Goal: Download file/media

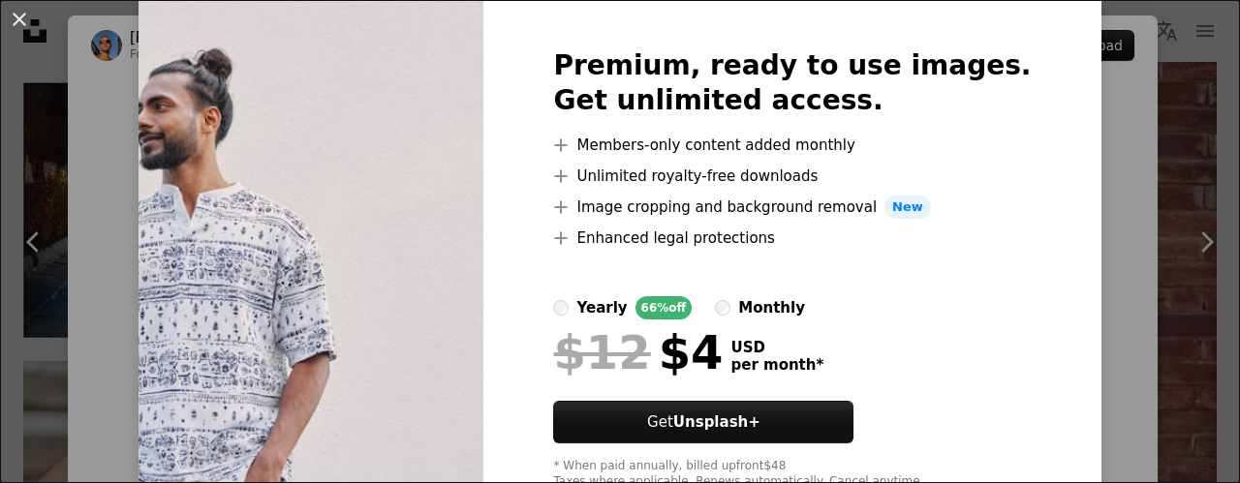
scroll to position [138, 0]
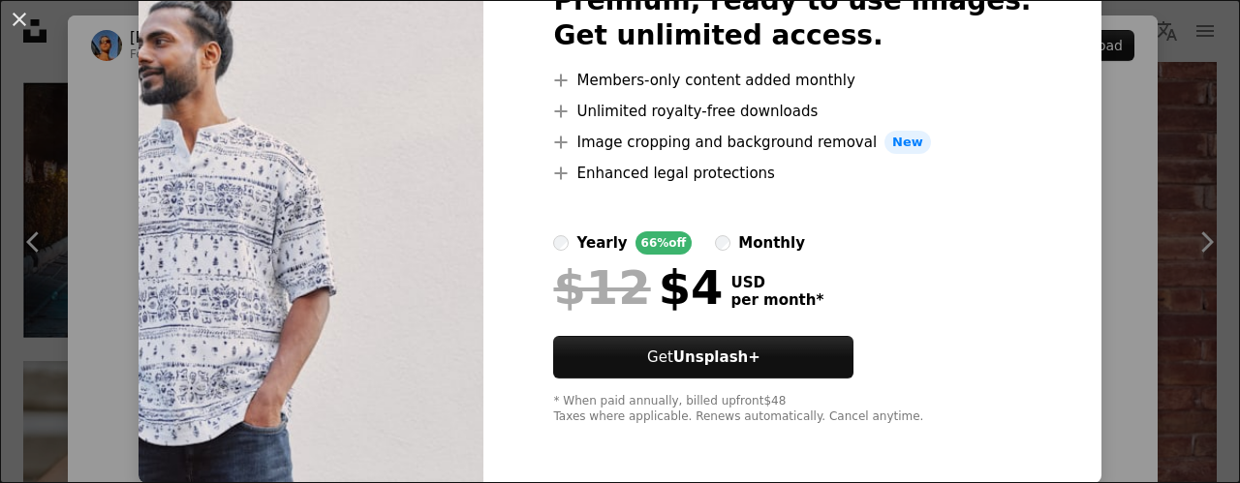
click at [222, 364] on img at bounding box center [311, 204] width 345 height 558
click at [350, 275] on img at bounding box center [311, 204] width 345 height 558
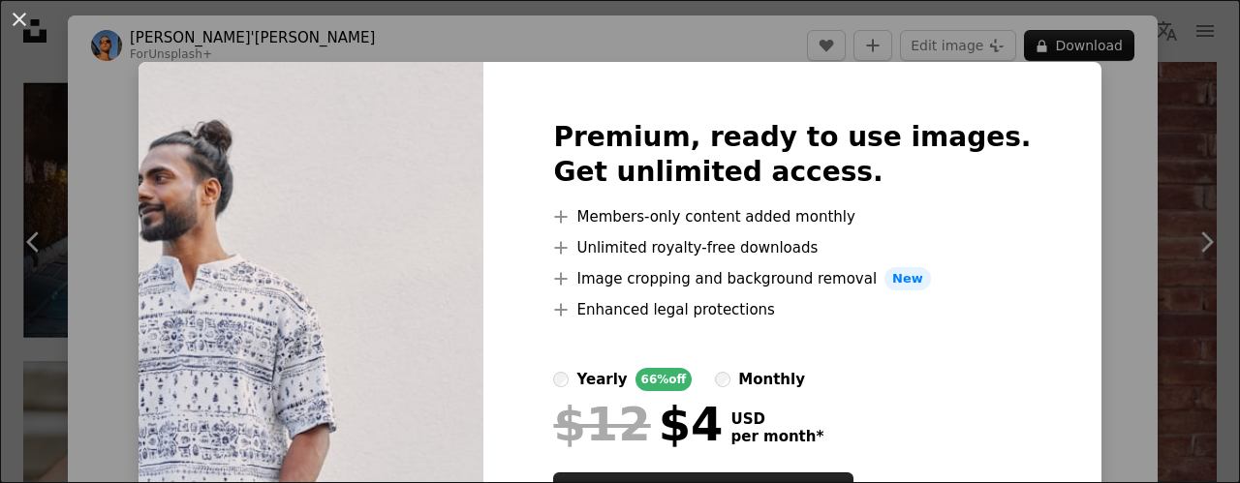
click at [1090, 207] on div "An X shape Premium, ready to use images. Get unlimited access. A plus sign Memb…" at bounding box center [620, 241] width 1240 height 483
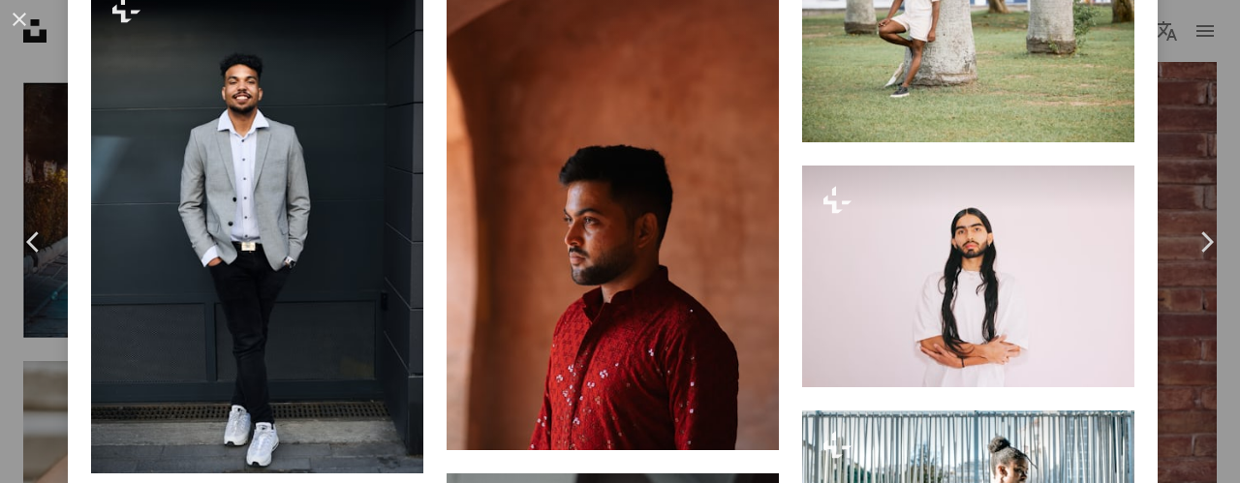
scroll to position [3150, 0]
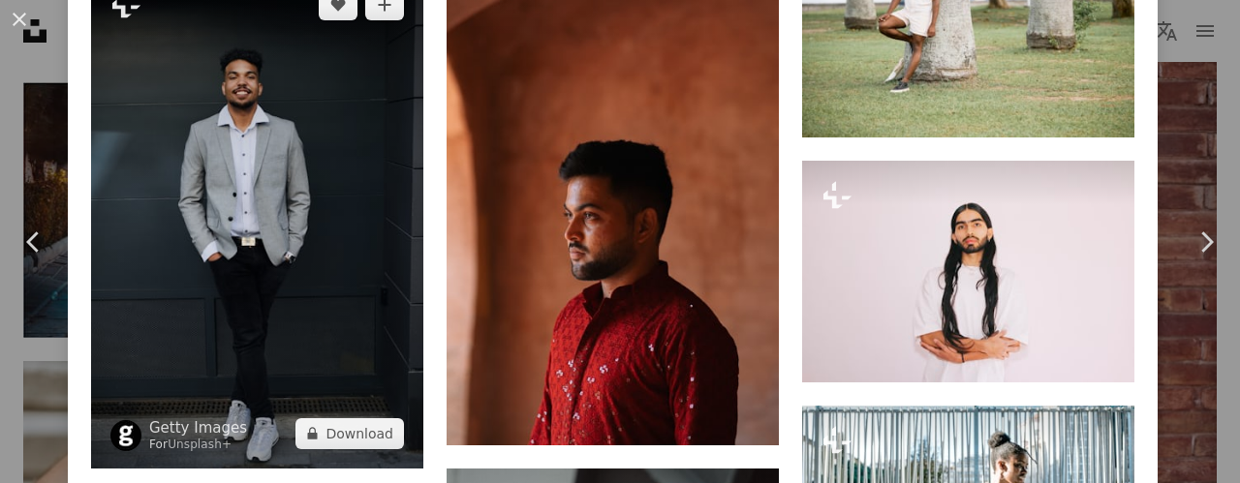
click at [220, 303] on img at bounding box center [257, 219] width 332 height 498
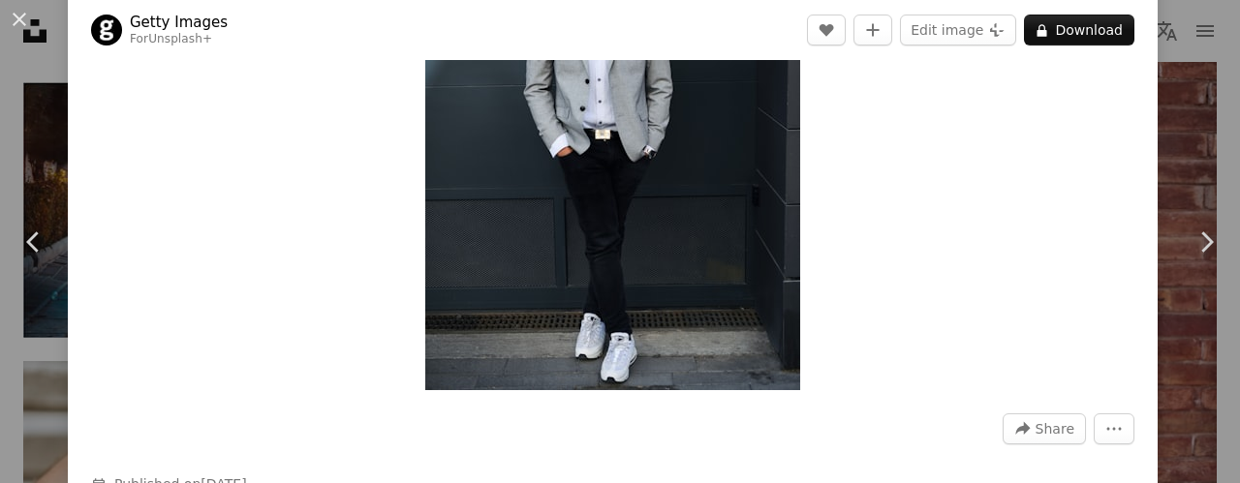
scroll to position [254, 0]
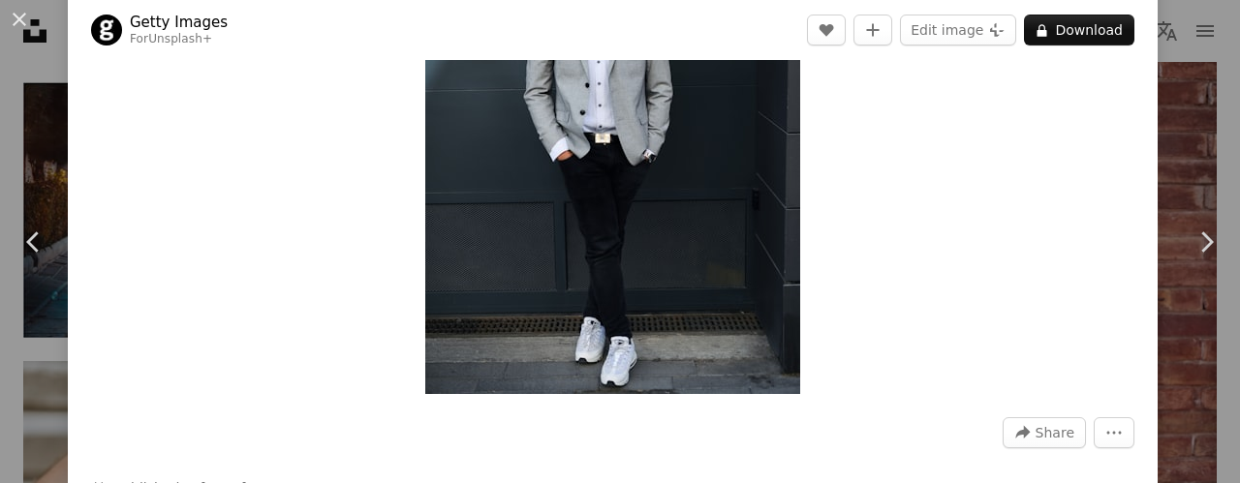
click at [484, 263] on img "Zoom in on this image" at bounding box center [612, 112] width 375 height 563
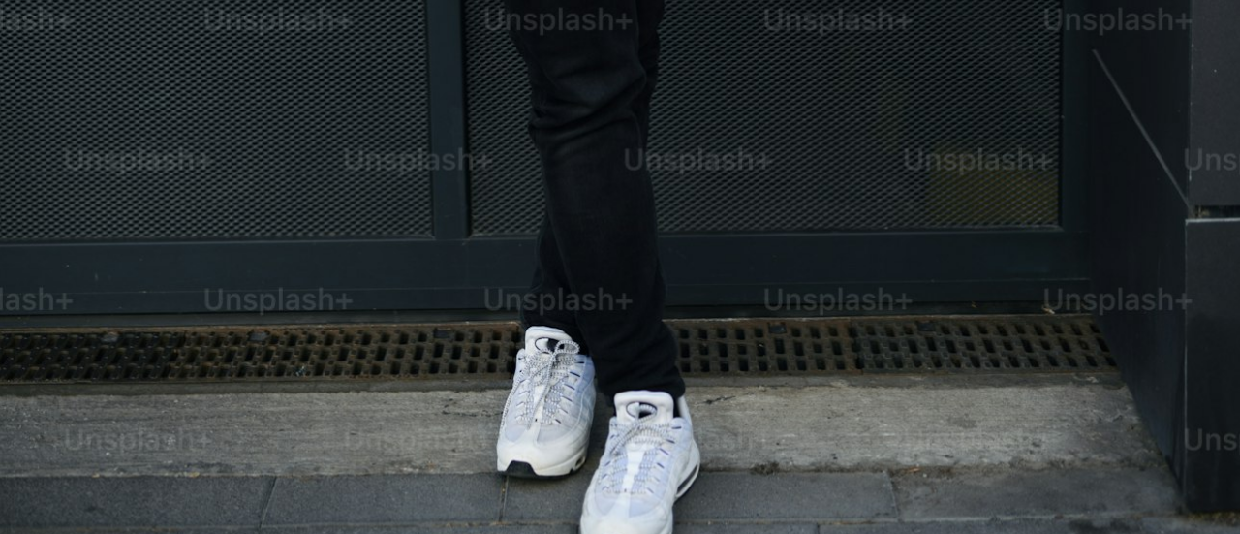
scroll to position [1281, 0]
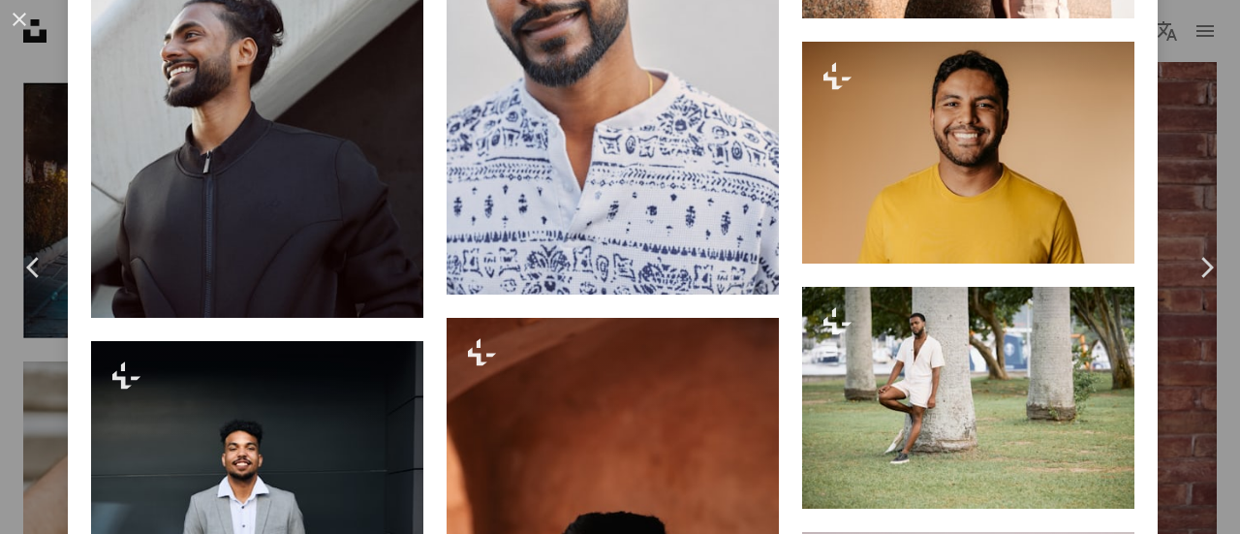
scroll to position [2806, 0]
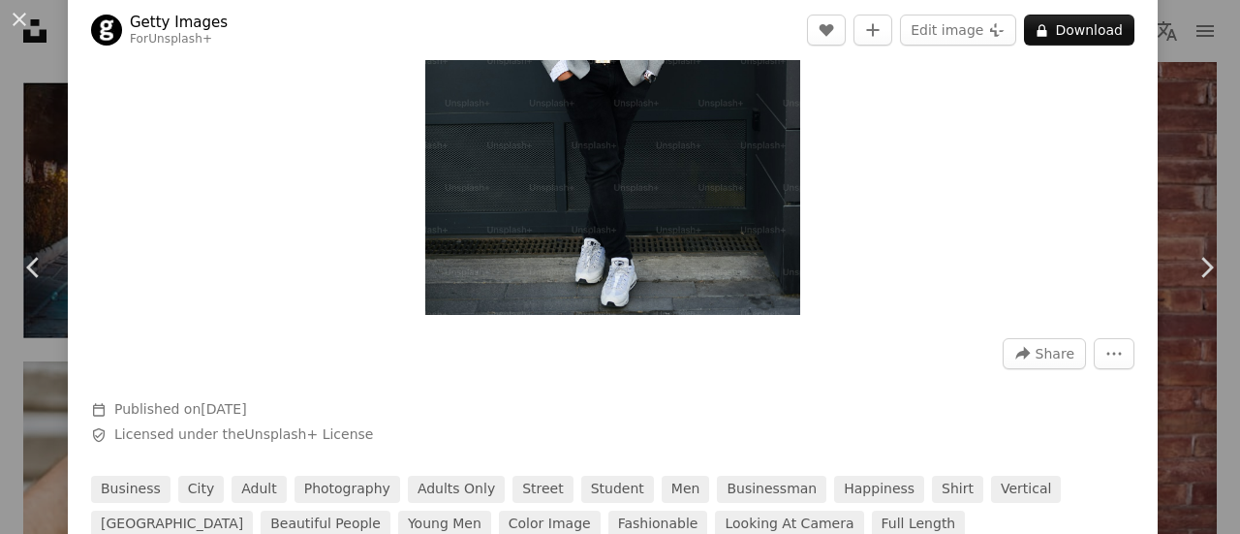
scroll to position [340, 0]
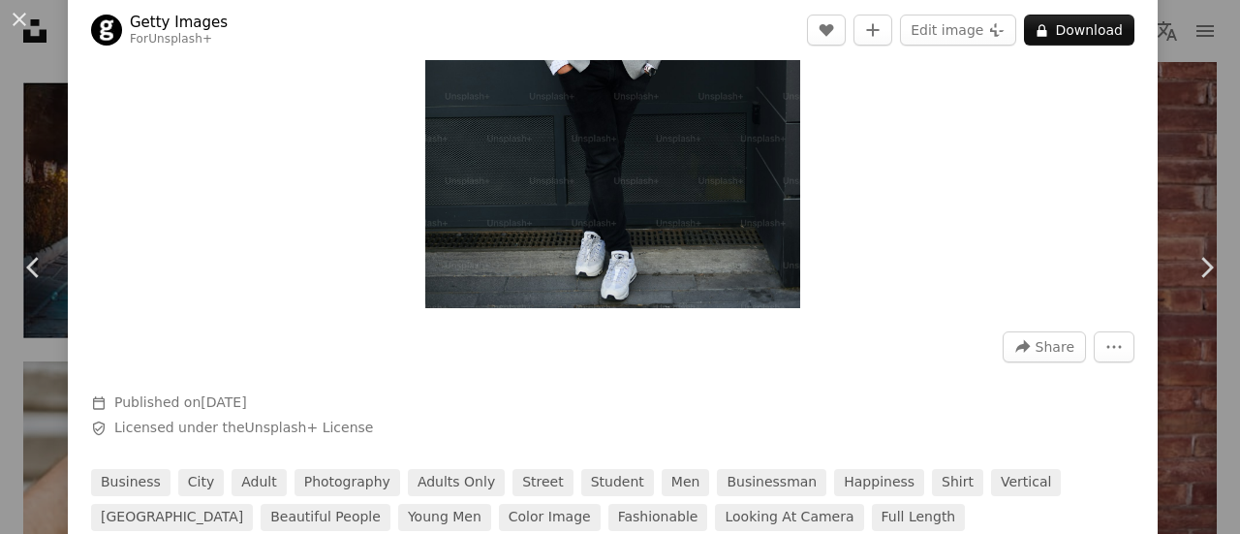
click at [460, 251] on img "Zoom in on this image" at bounding box center [612, 26] width 375 height 563
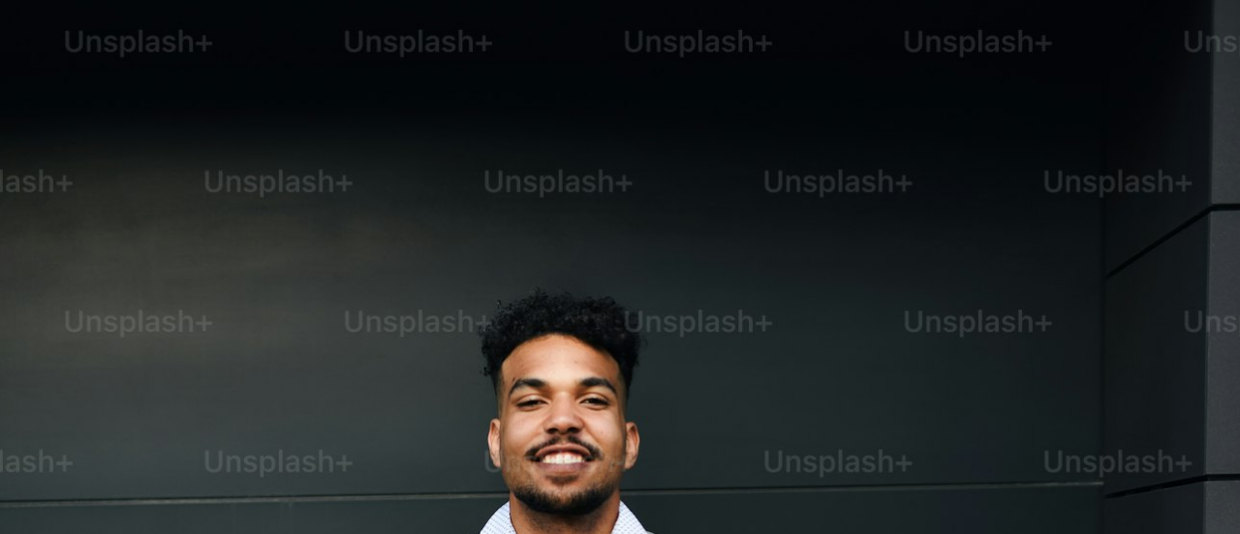
scroll to position [642, 0]
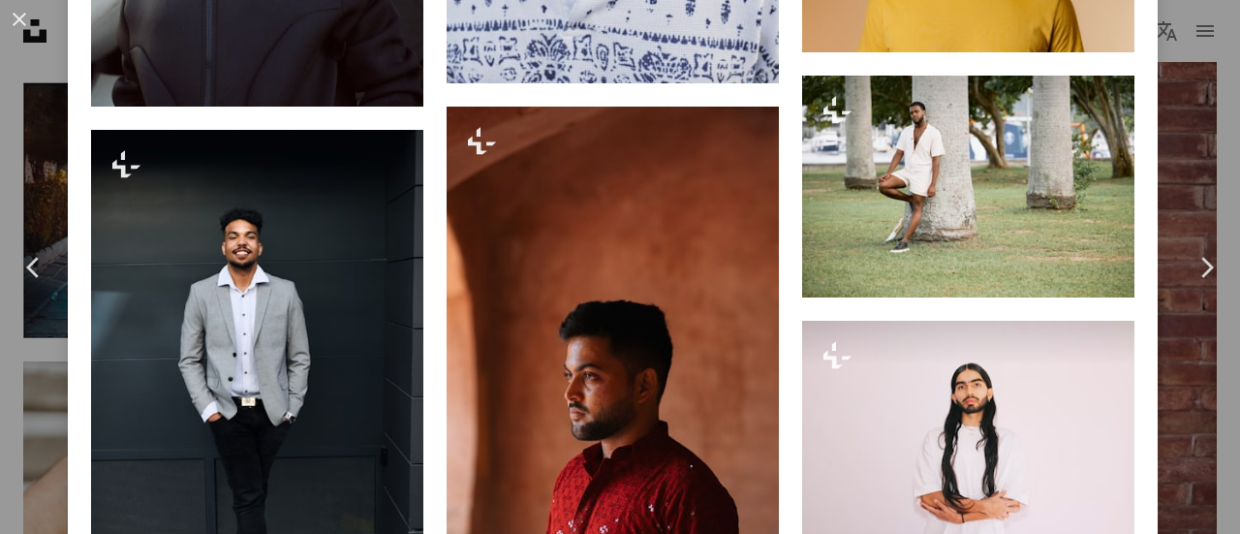
scroll to position [2995, 0]
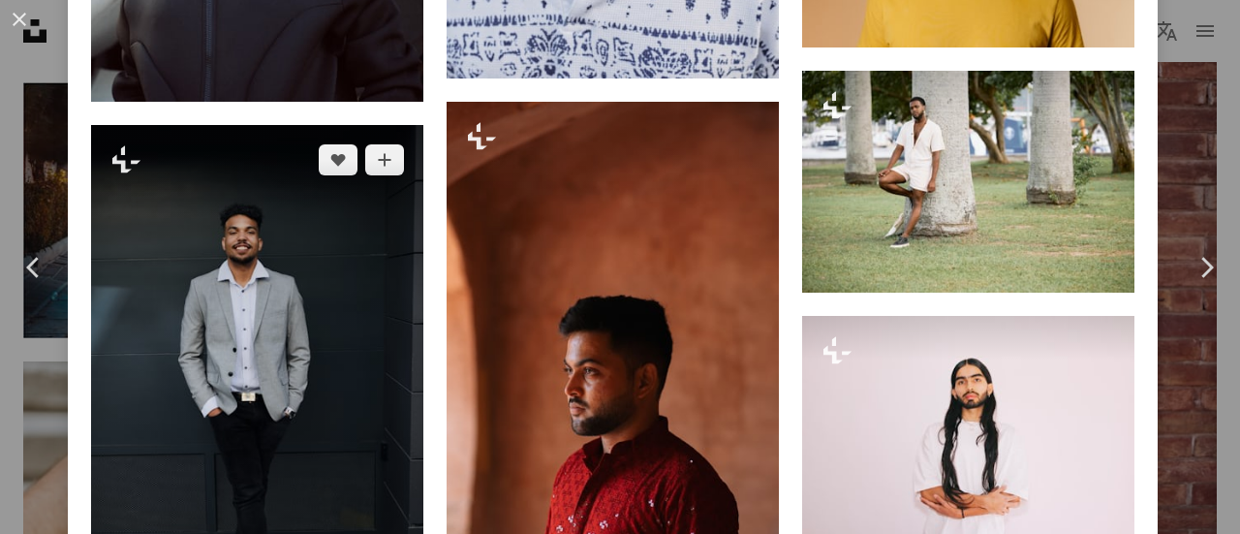
click at [178, 261] on img at bounding box center [257, 374] width 332 height 498
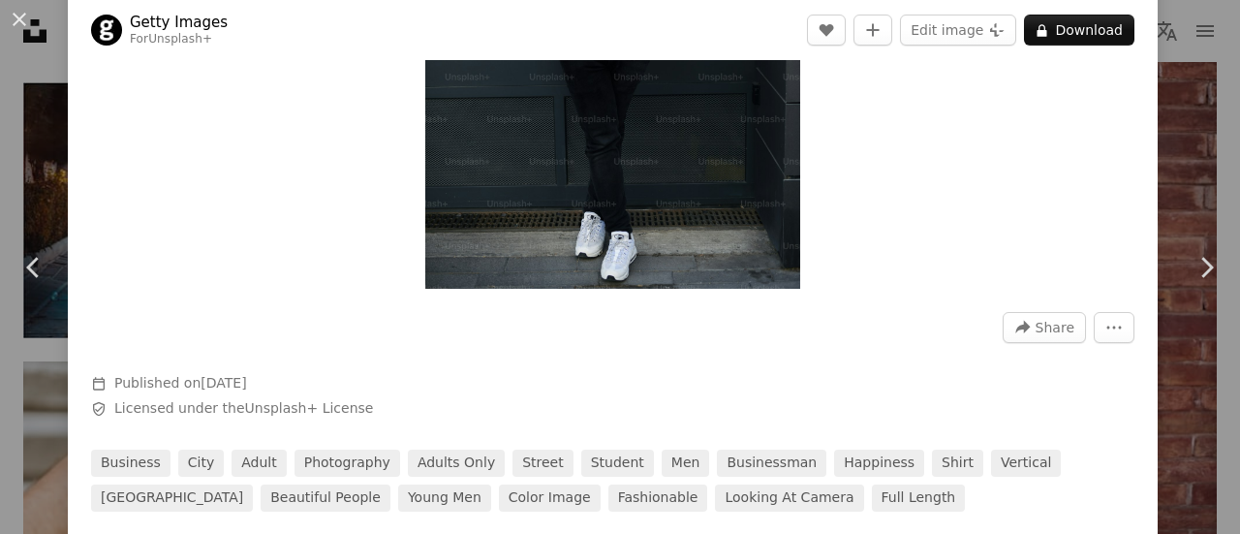
scroll to position [434, 0]
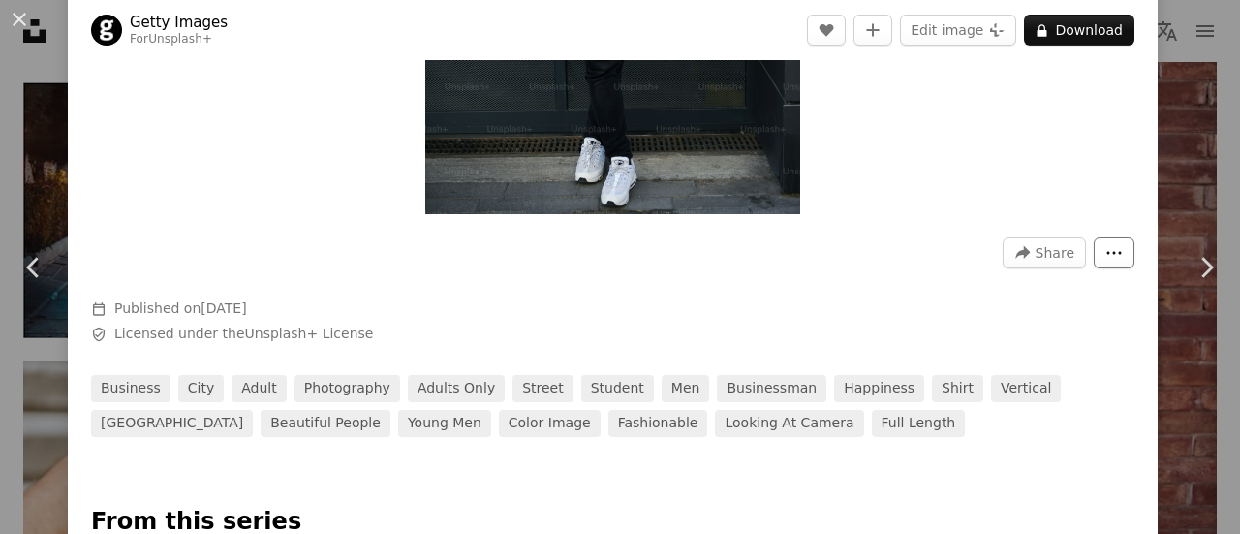
click at [1105, 248] on icon "More Actions" at bounding box center [1113, 252] width 17 height 17
click at [1086, 362] on dialog "An X shape Chevron left Chevron right Getty Images For Unsplash+ A heart A plus…" at bounding box center [620, 267] width 1240 height 534
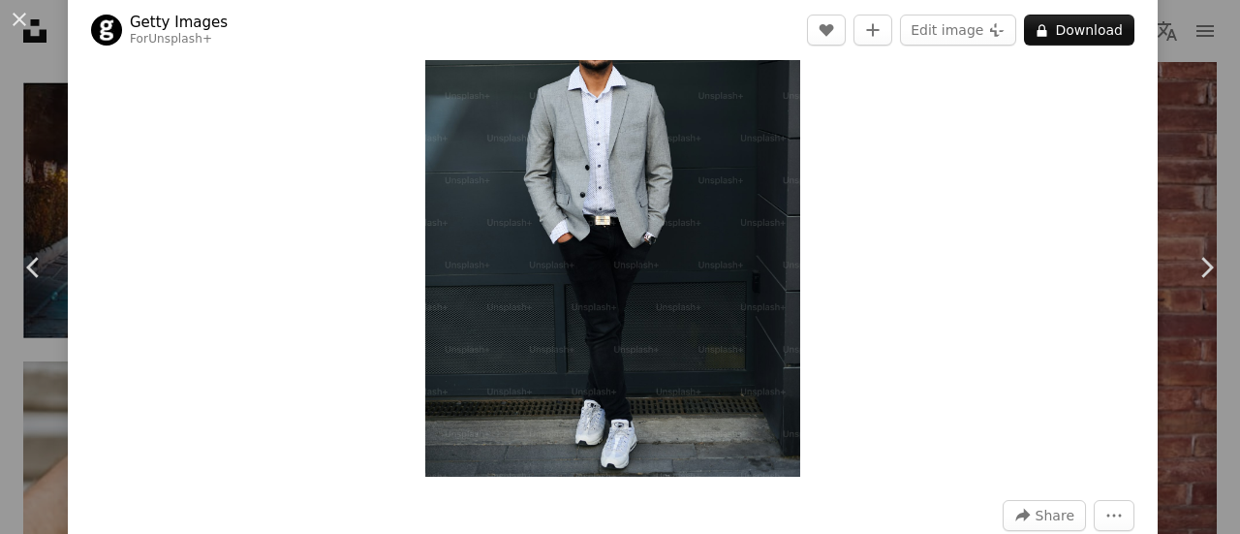
scroll to position [0, 0]
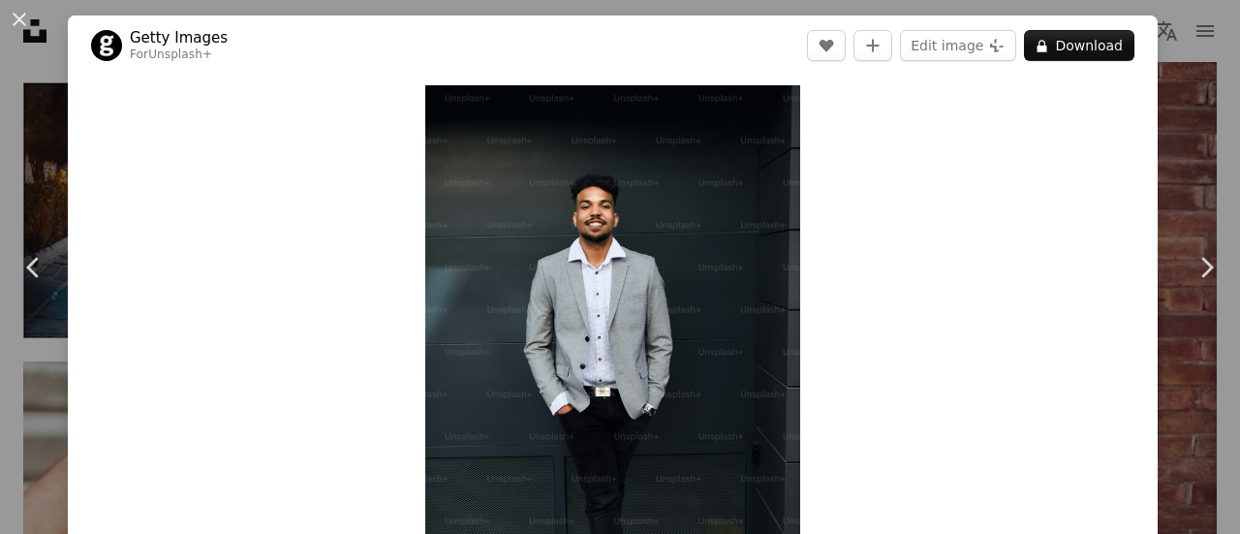
click at [864, 244] on div "Zoom in" at bounding box center [613, 367] width 1090 height 582
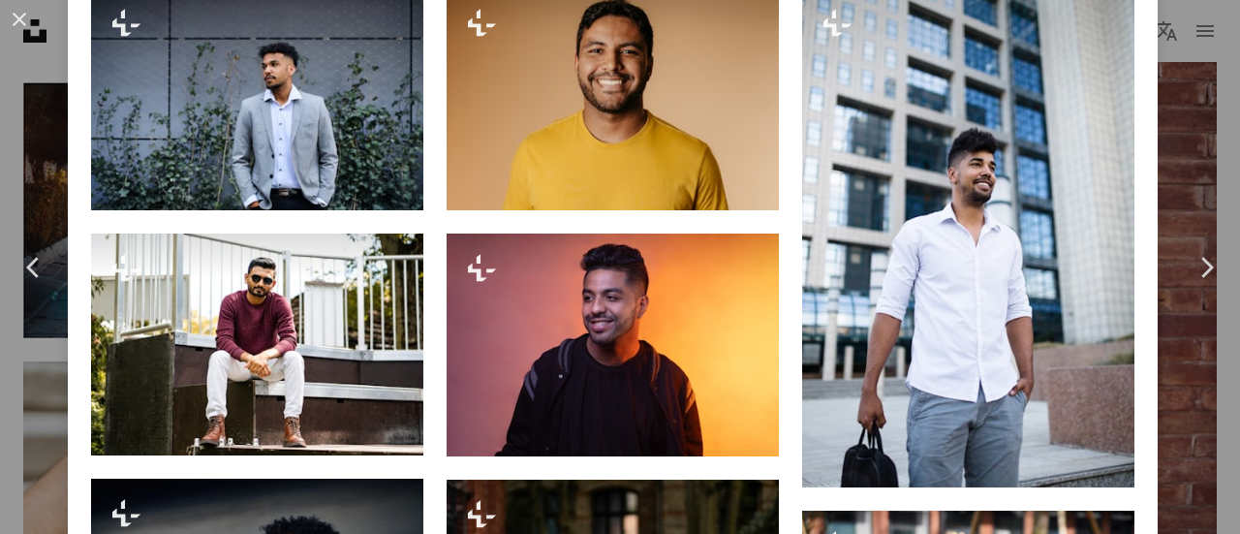
scroll to position [1652, 0]
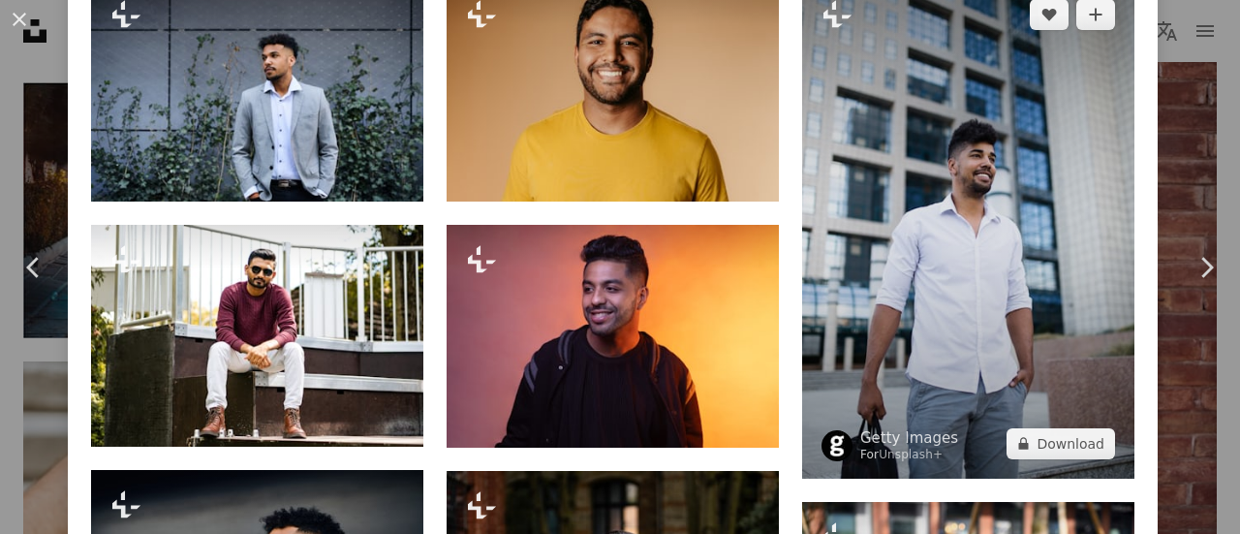
click at [1060, 367] on img at bounding box center [968, 229] width 332 height 498
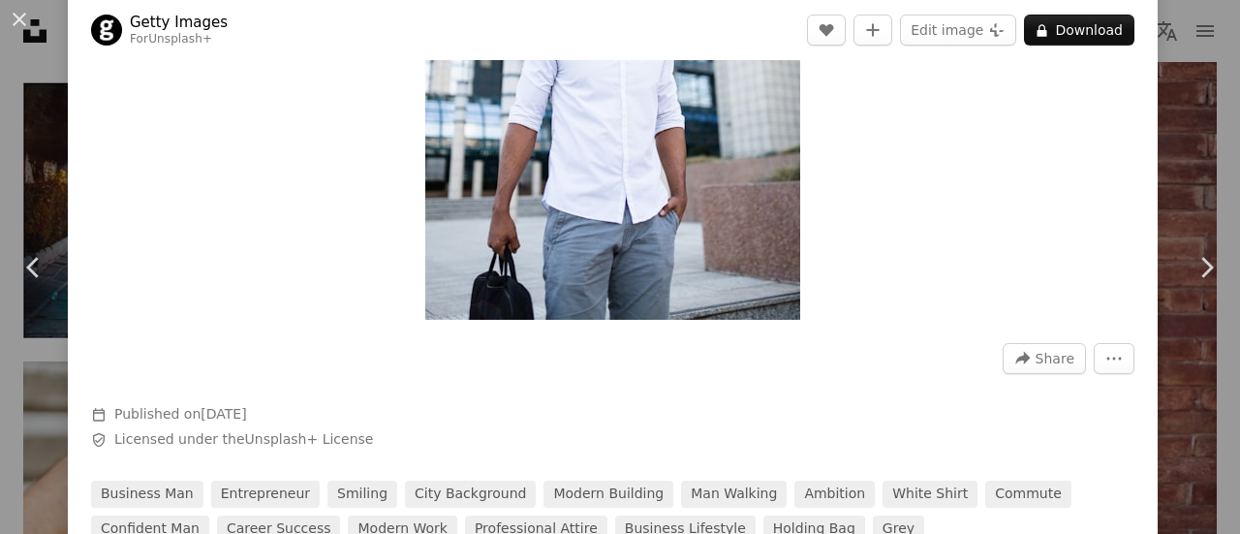
scroll to position [349, 0]
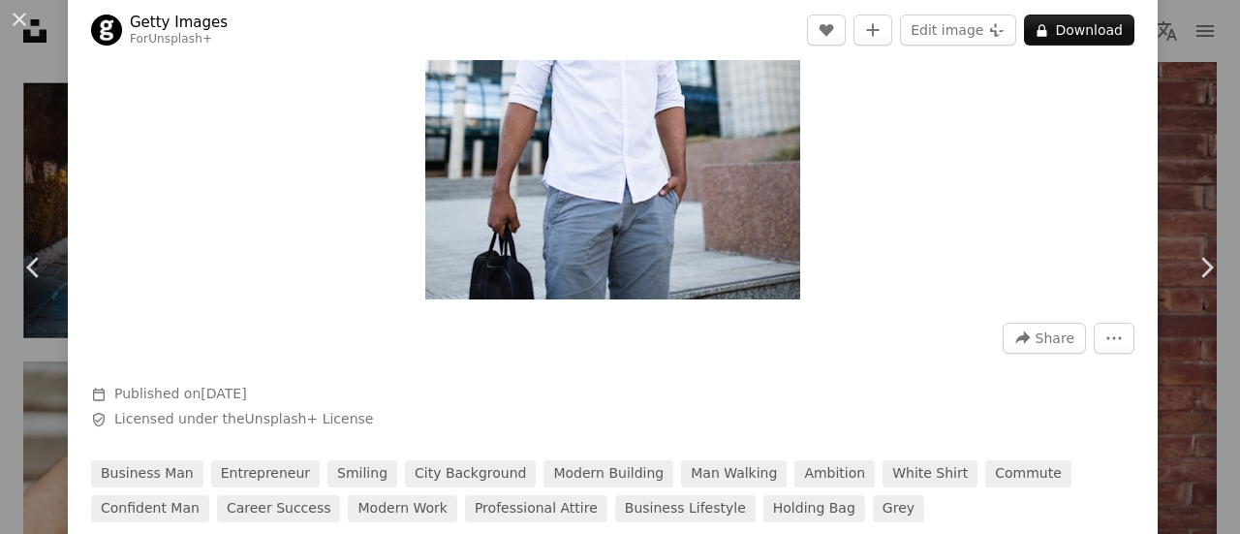
click at [497, 231] on img "Zoom in on this image" at bounding box center [612, 18] width 375 height 563
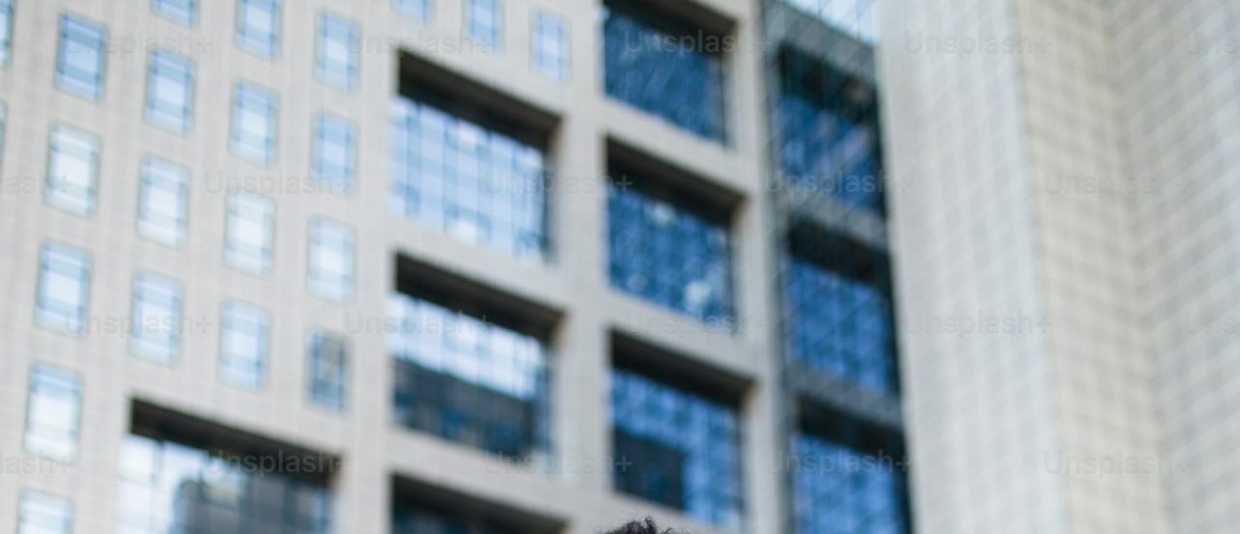
scroll to position [643, 0]
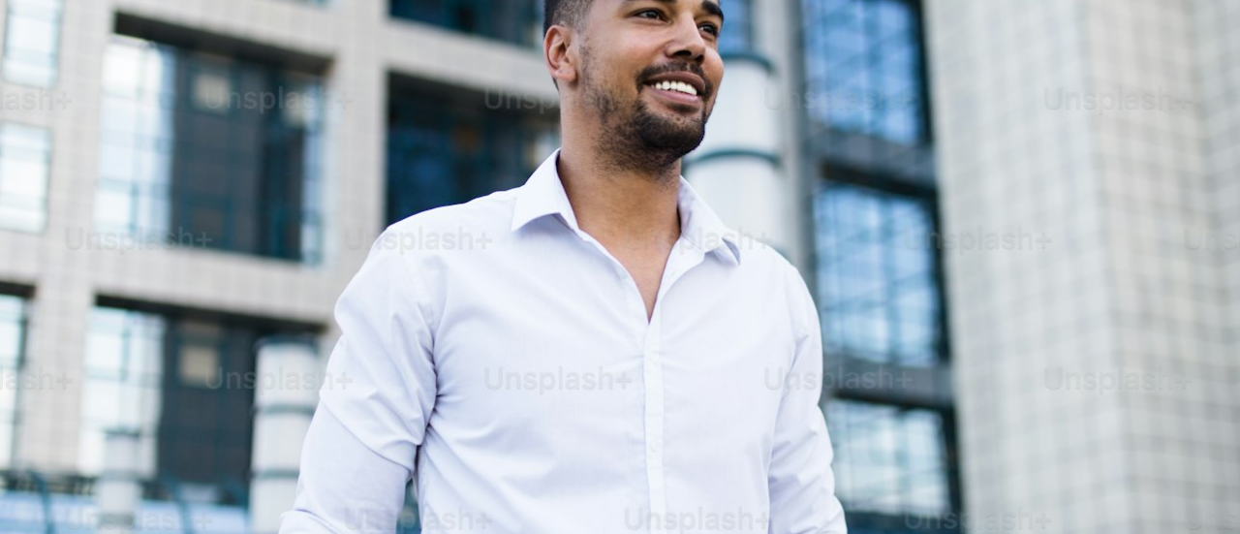
click at [263, 247] on img "Zoom out on this image" at bounding box center [620, 288] width 1242 height 1864
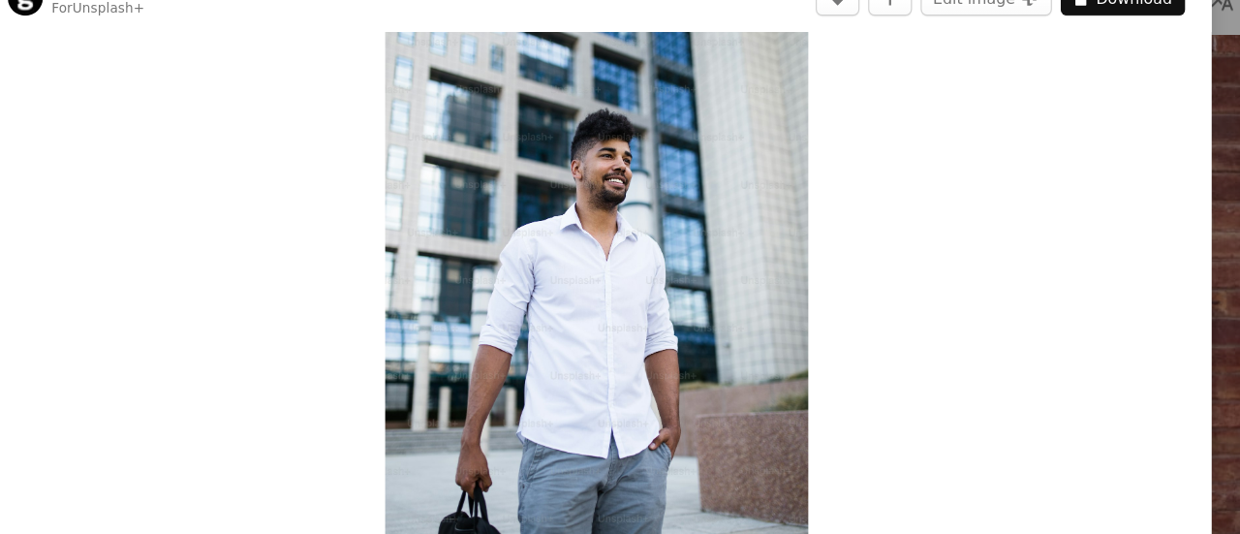
scroll to position [1645, 0]
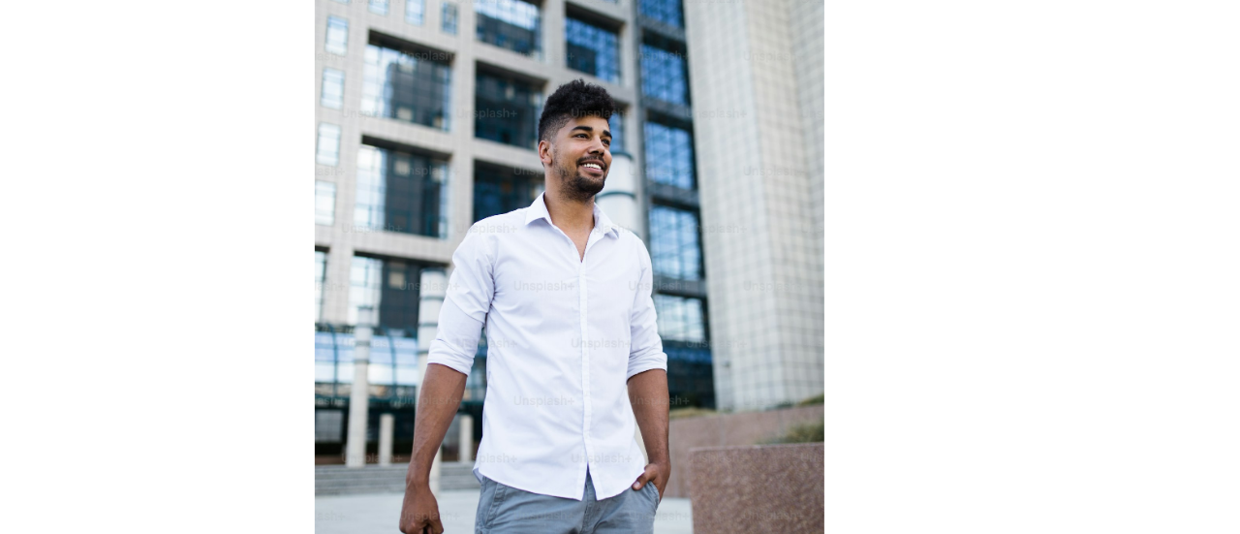
click at [443, 287] on img "Zoom in on this image" at bounding box center [612, 252] width 375 height 563
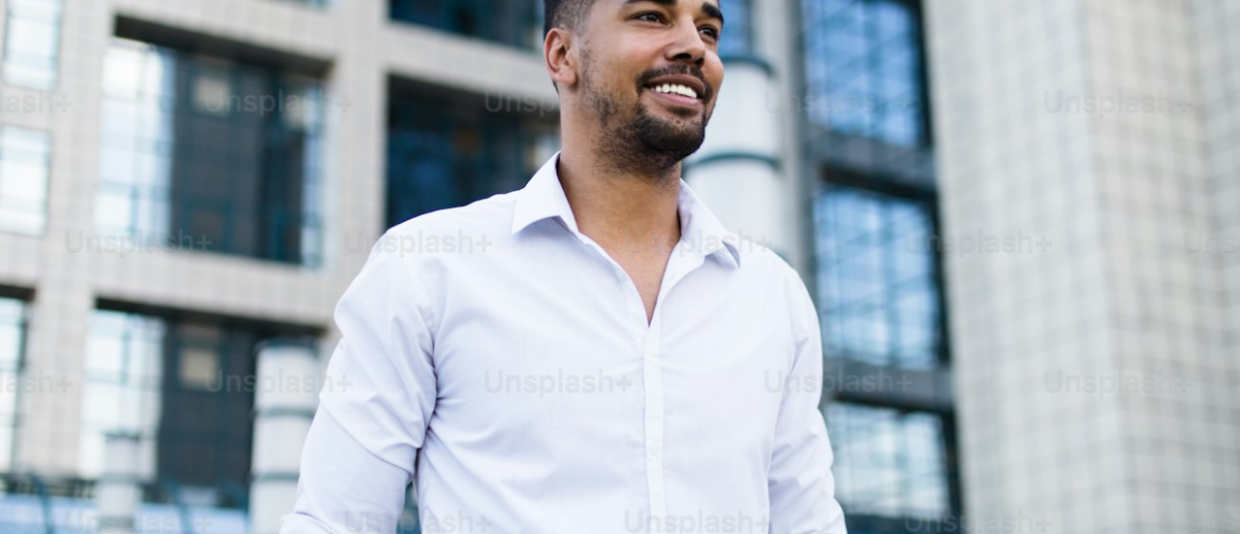
scroll to position [635, 0]
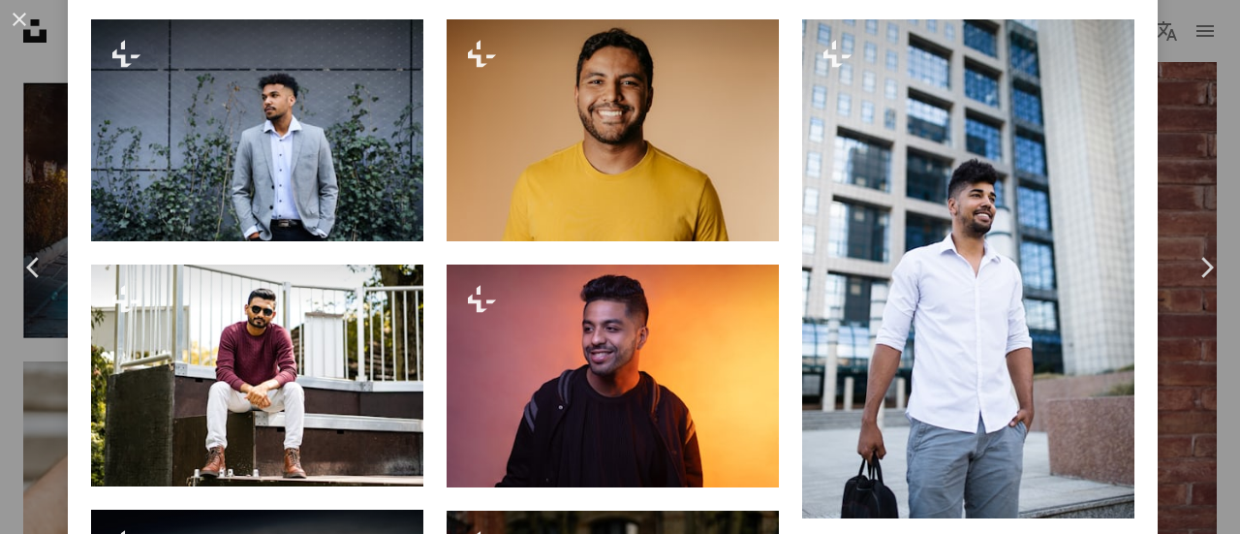
scroll to position [1613, 0]
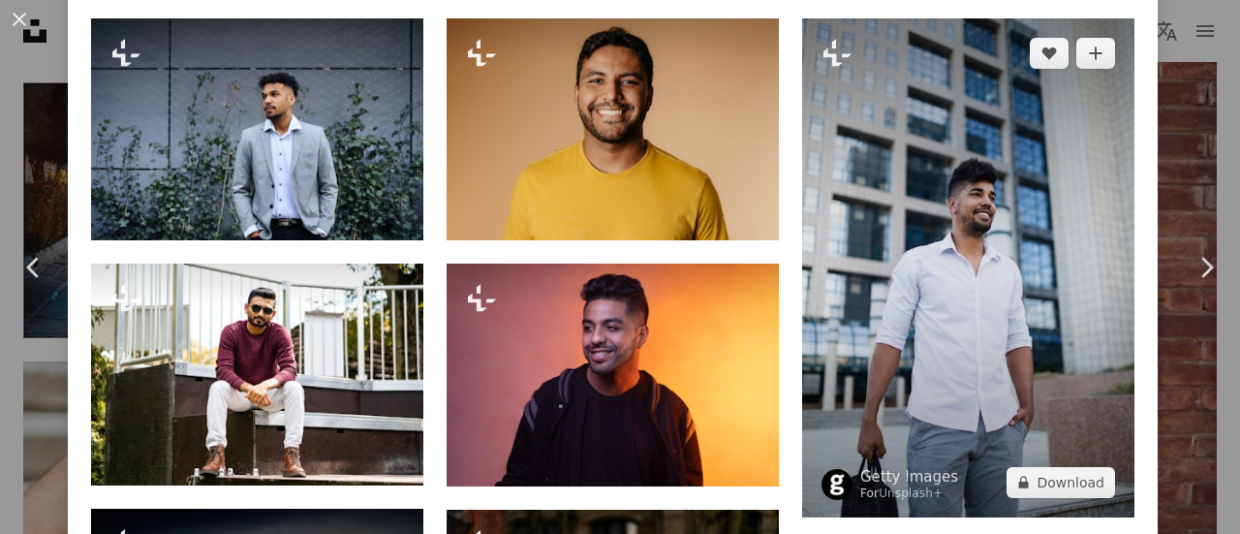
click at [1090, 325] on img at bounding box center [968, 267] width 332 height 498
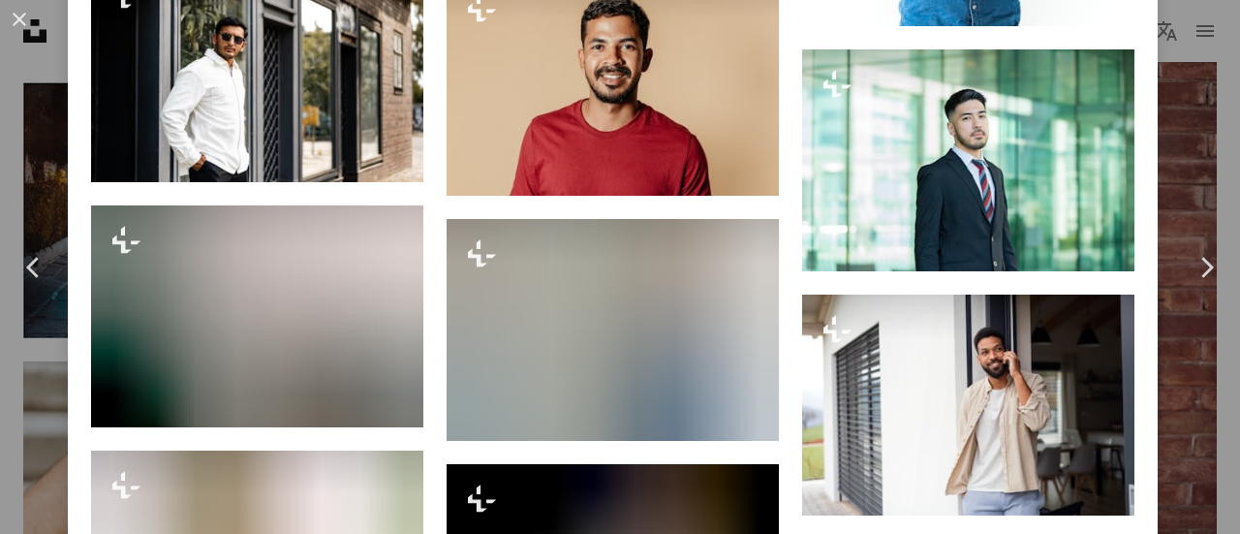
scroll to position [2770, 0]
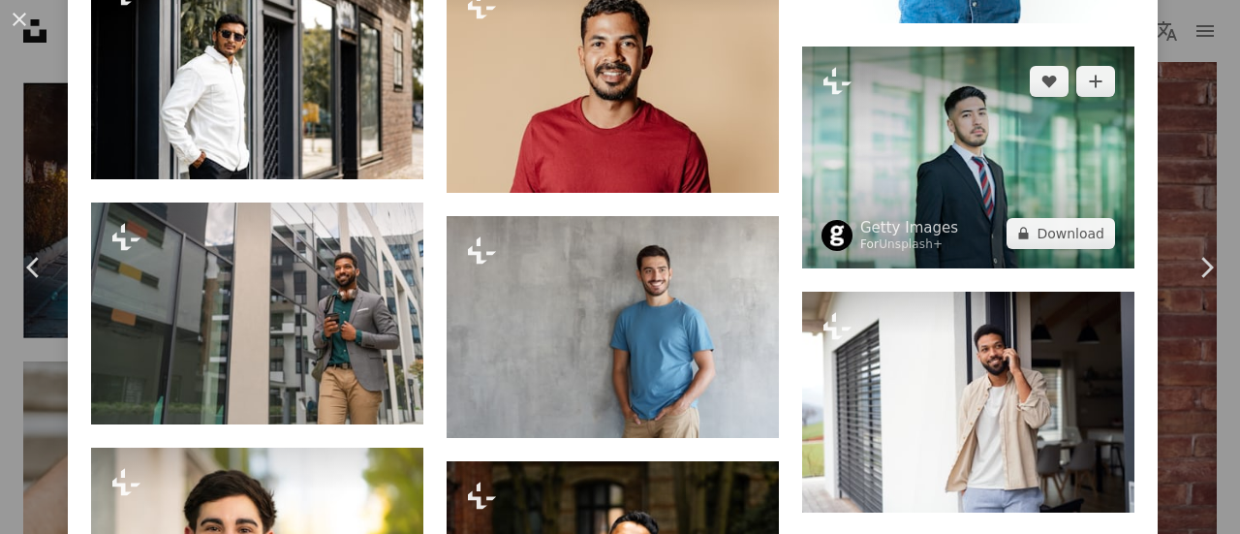
click at [1015, 179] on img at bounding box center [968, 157] width 332 height 222
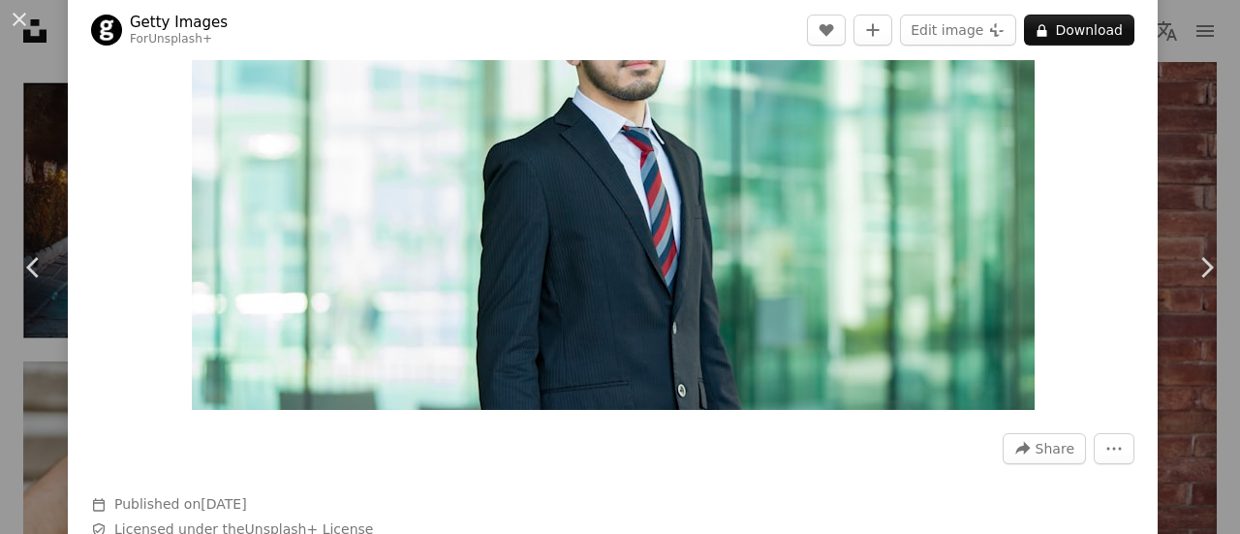
scroll to position [249, 0]
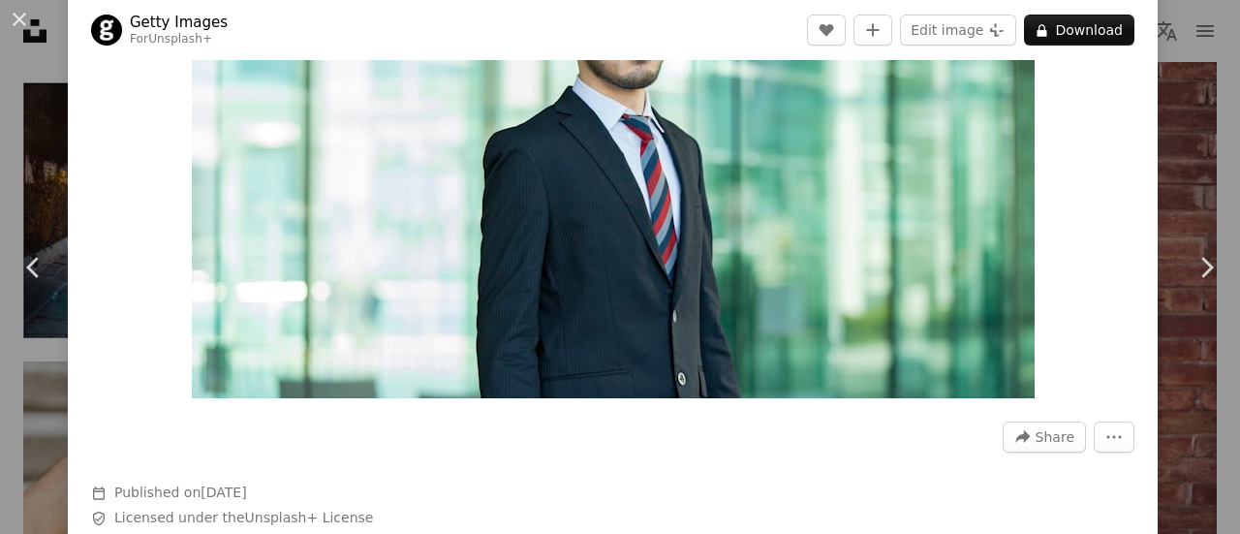
click at [461, 226] on img "Zoom in on this image" at bounding box center [613, 117] width 843 height 562
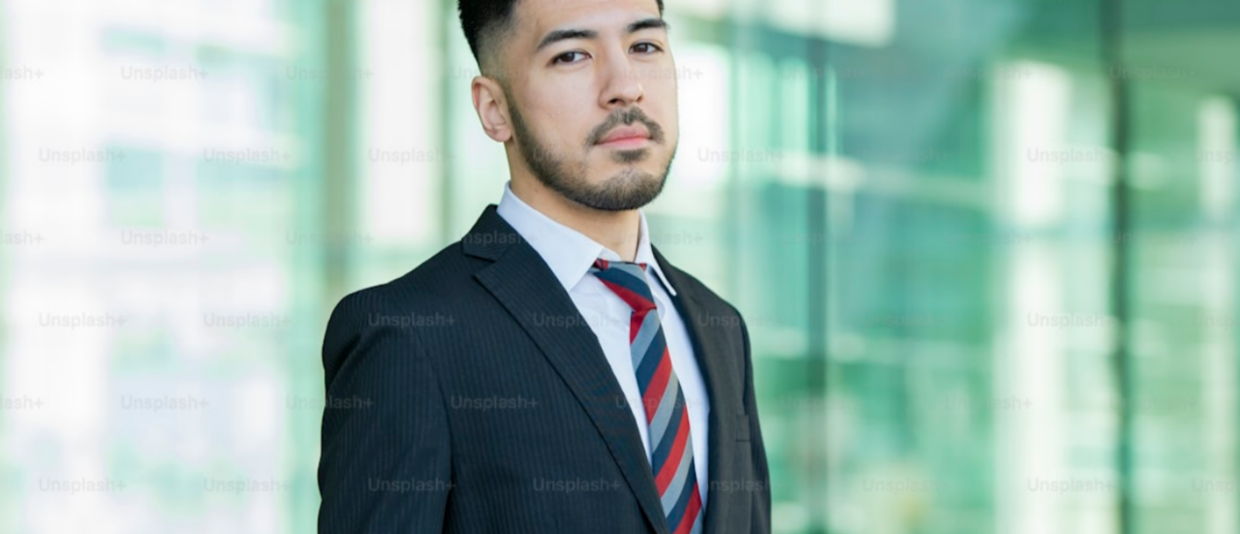
scroll to position [1645, 0]
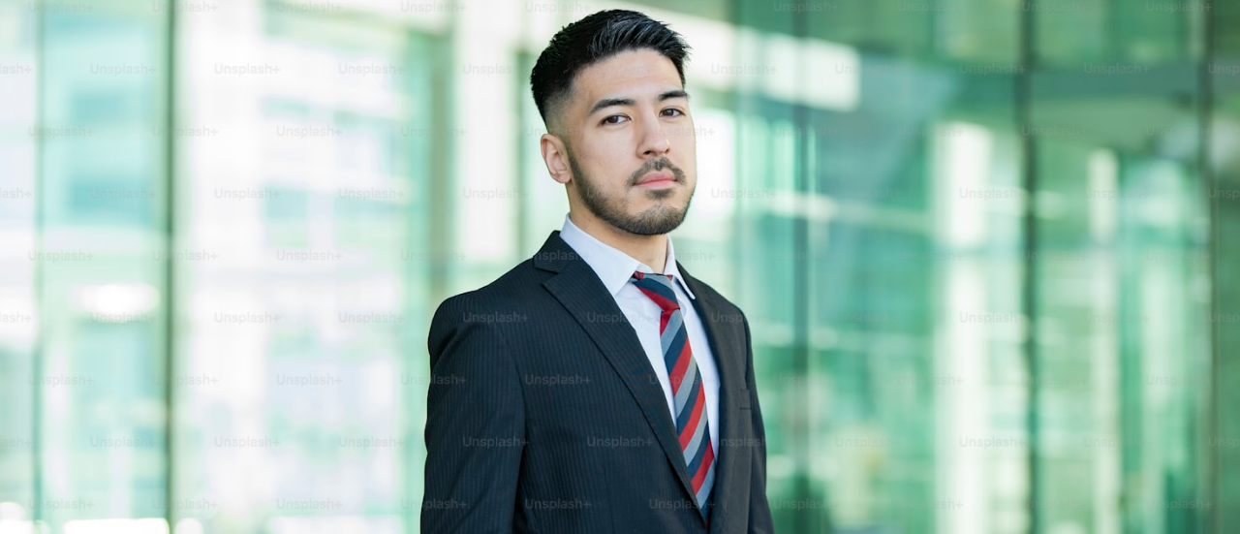
click at [1165, 118] on img "Zoom out on this image" at bounding box center [620, 276] width 1242 height 828
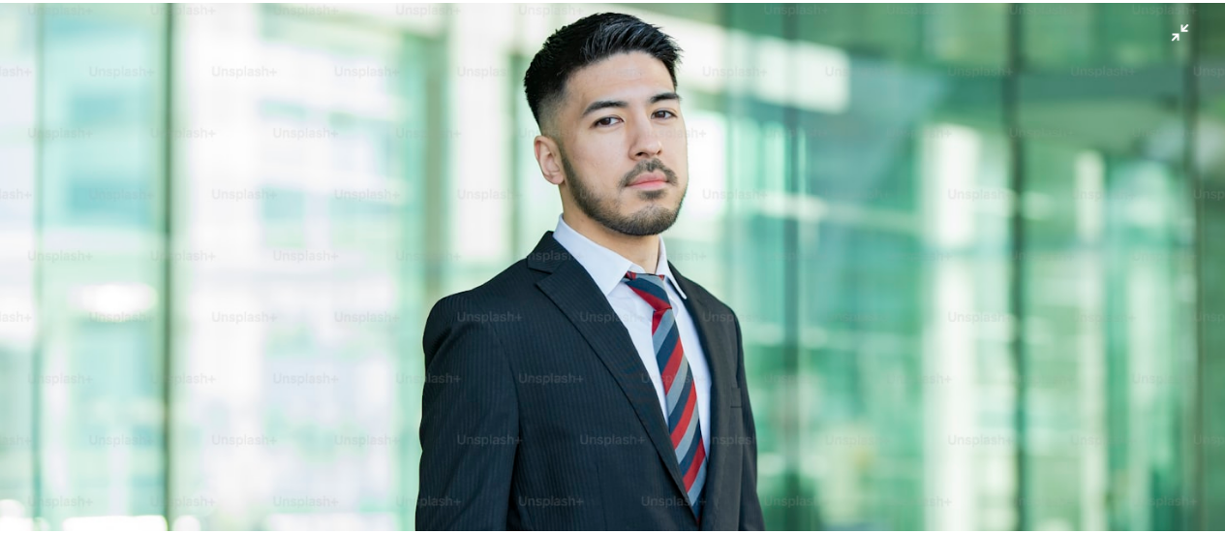
scroll to position [112, 0]
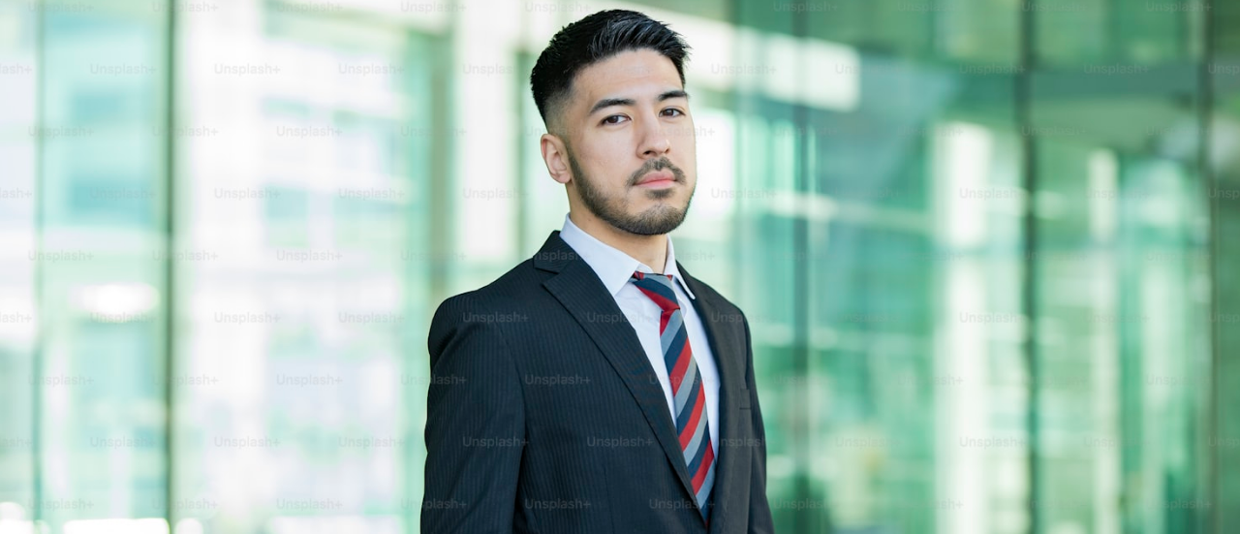
click at [1153, 123] on div "An X shape Chevron left Chevron right Getty Images For Unsplash+ A heart A plus…" at bounding box center [620, 267] width 1240 height 534
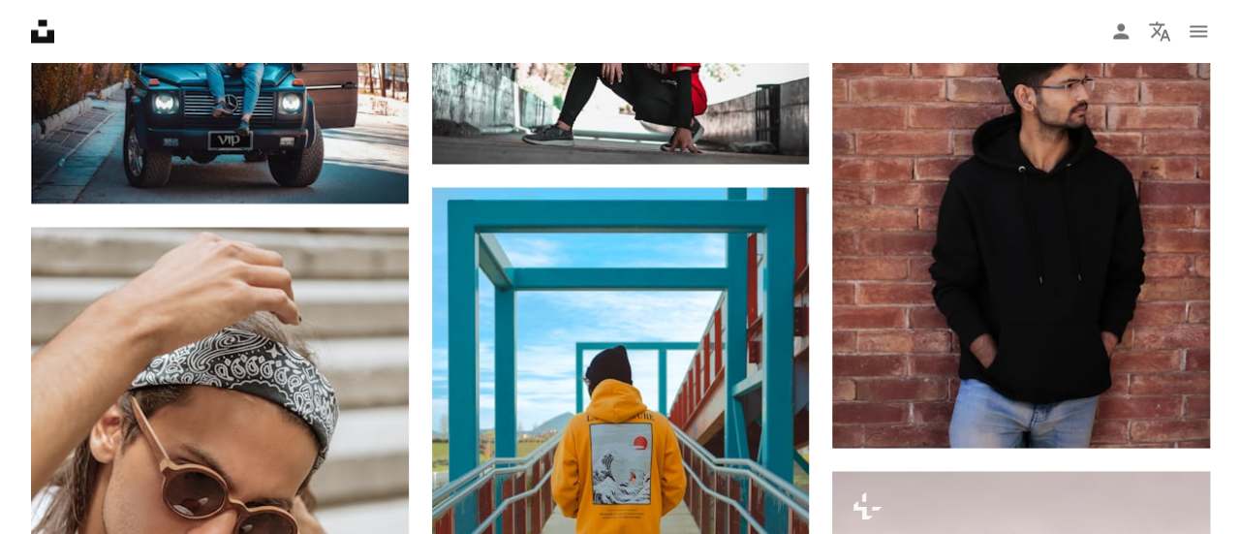
scroll to position [1766, 0]
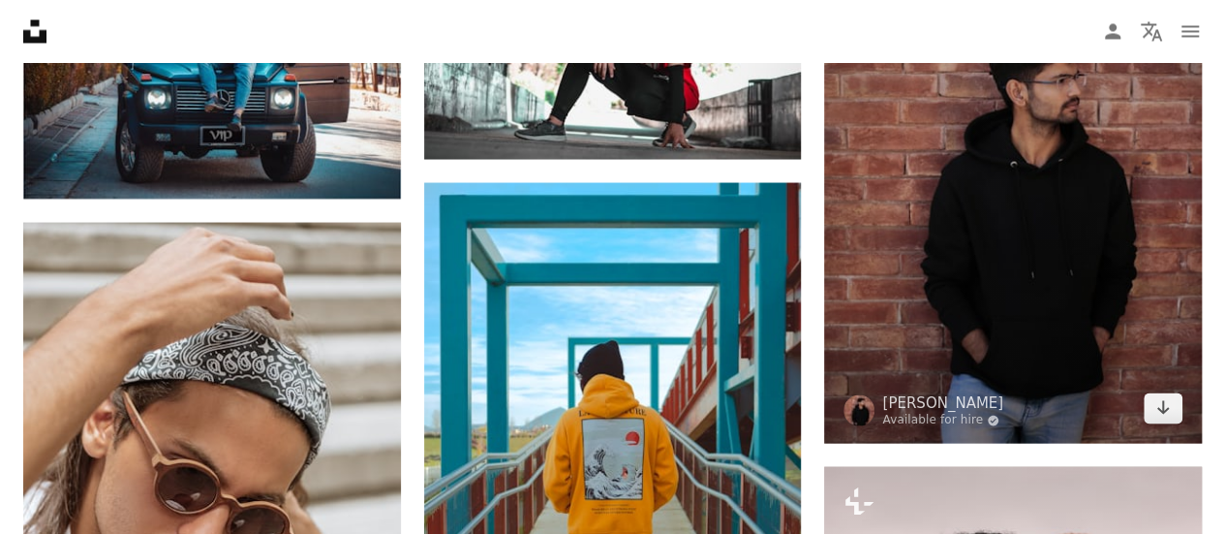
click at [1161, 333] on img at bounding box center [1013, 160] width 378 height 566
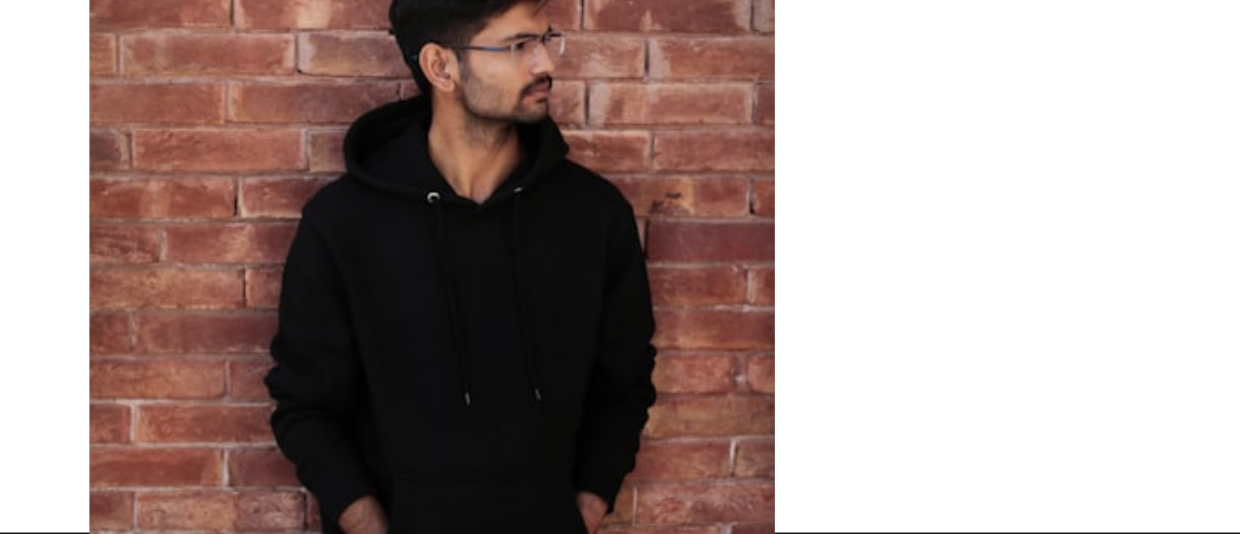
scroll to position [1766, 0]
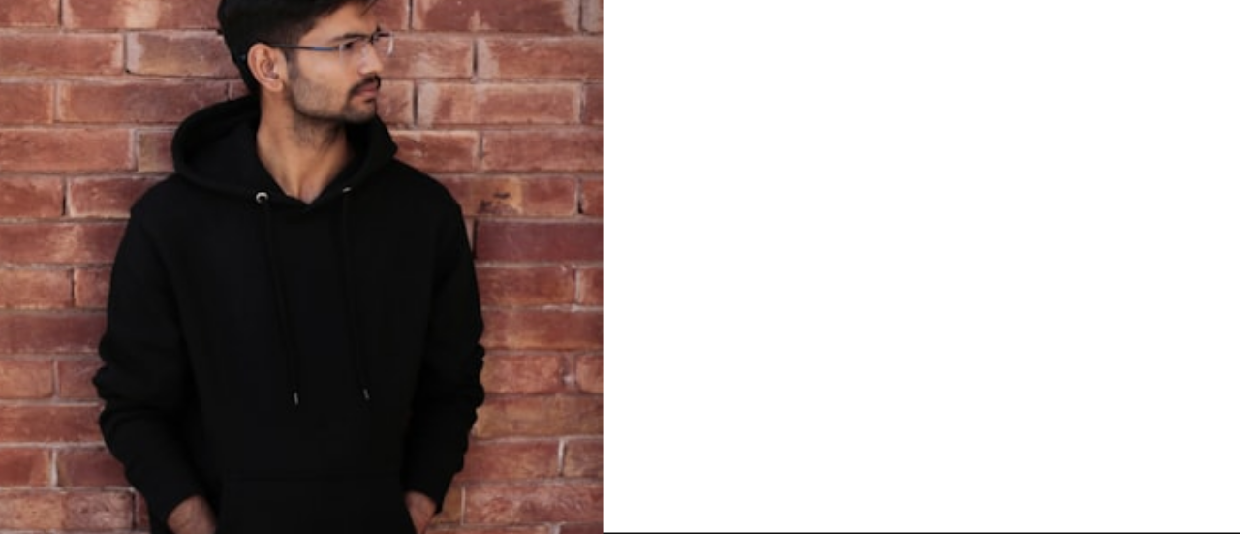
click at [690, 343] on img "Zoom in on this image" at bounding box center [612, 345] width 375 height 563
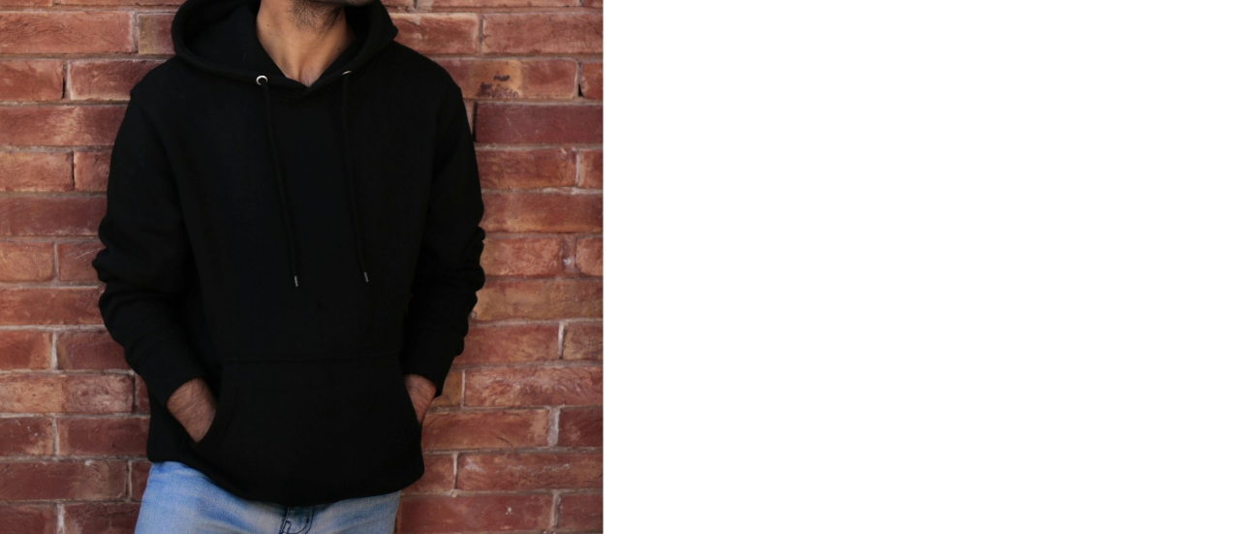
click at [637, 370] on img "Zoom in on this image" at bounding box center [612, 281] width 375 height 563
click at [621, 351] on img "Zoom in on this image" at bounding box center [612, 281] width 375 height 563
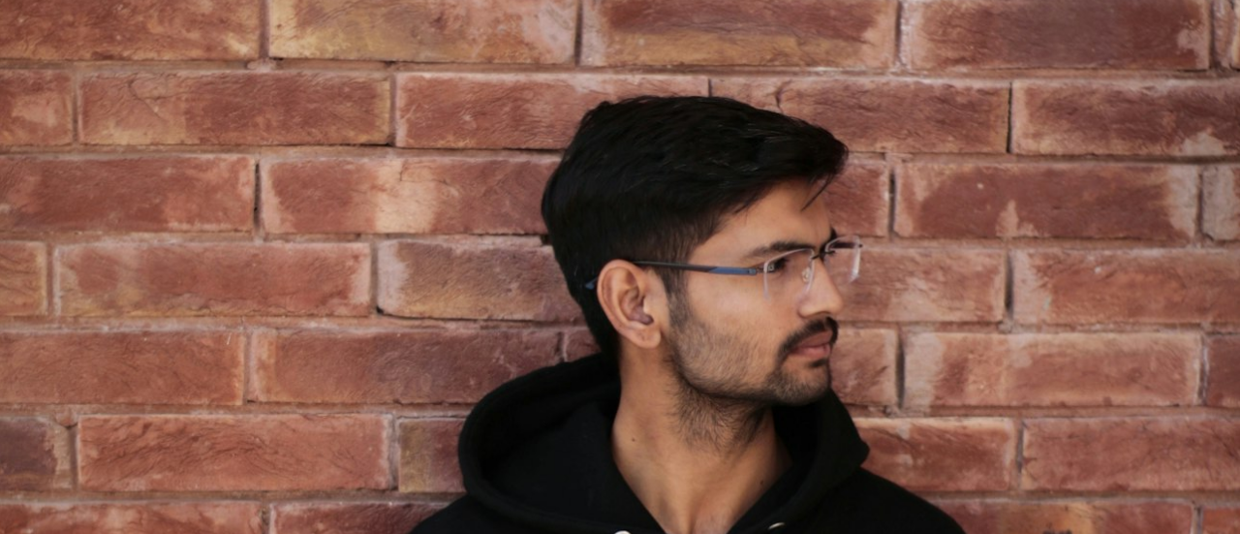
scroll to position [399, 0]
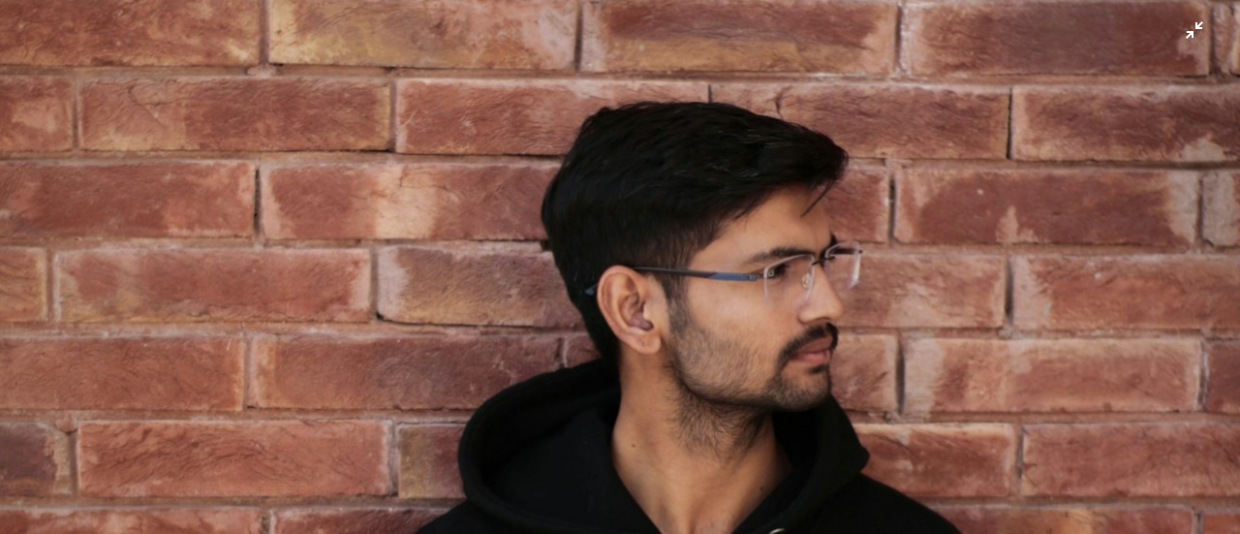
click at [1126, 347] on img "Zoom out on this image" at bounding box center [620, 532] width 1242 height 1864
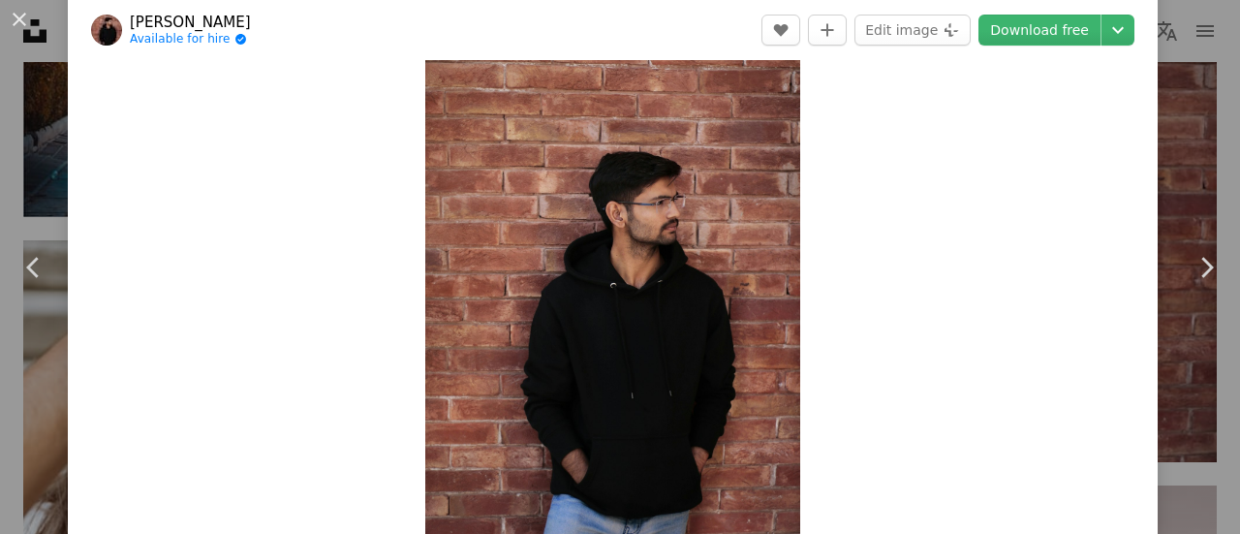
click at [1103, 354] on div "Zoom in" at bounding box center [613, 281] width 1090 height 582
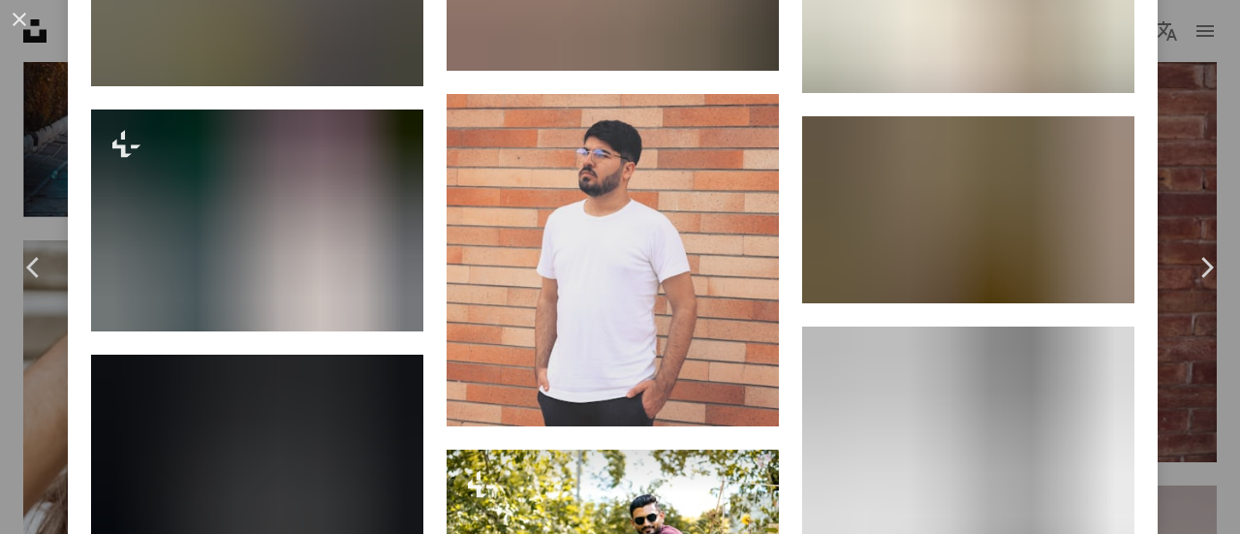
scroll to position [3523, 0]
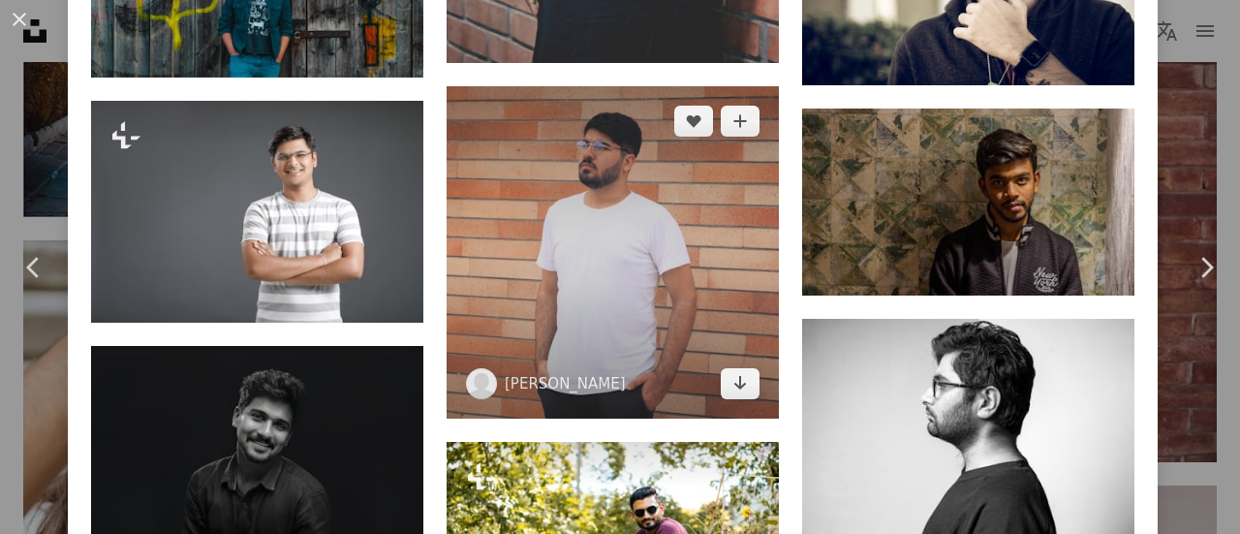
click at [517, 312] on img at bounding box center [613, 252] width 332 height 332
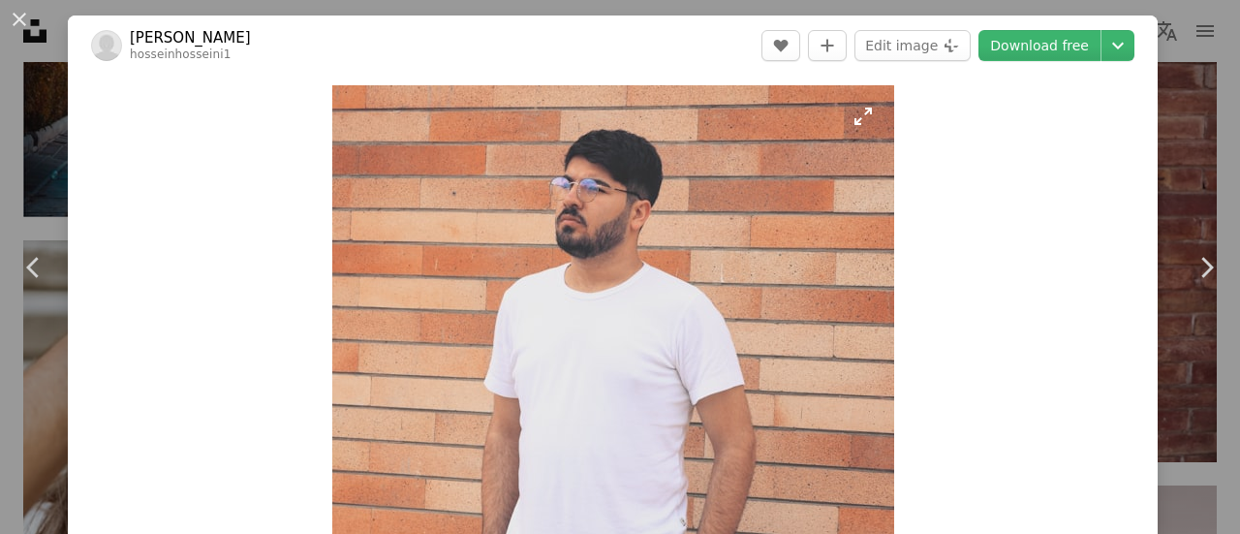
click at [479, 247] on img "Zoom in on this image" at bounding box center [613, 366] width 562 height 562
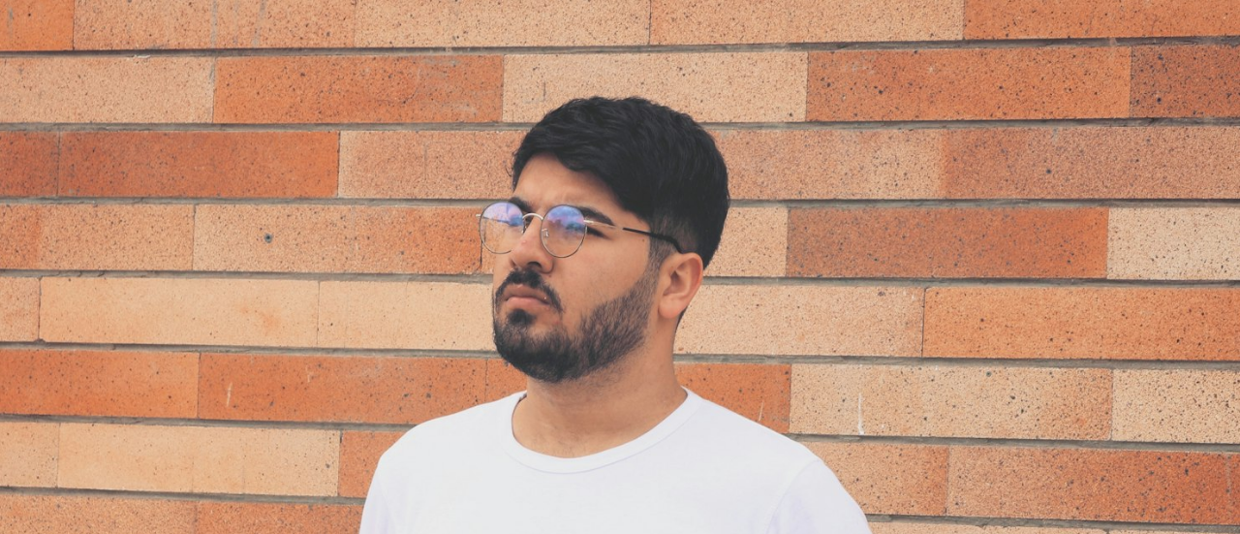
scroll to position [339, 0]
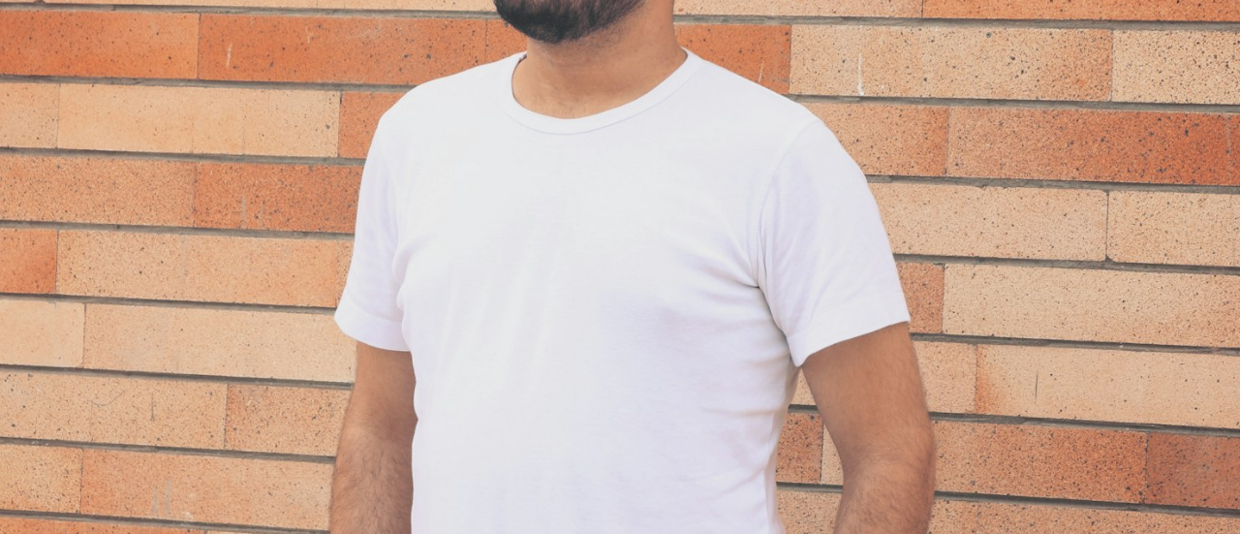
click at [423, 155] on img "Zoom out on this image" at bounding box center [620, 281] width 1242 height 1242
click at [426, 161] on img "Zoom out on this image" at bounding box center [613, 281] width 562 height 562
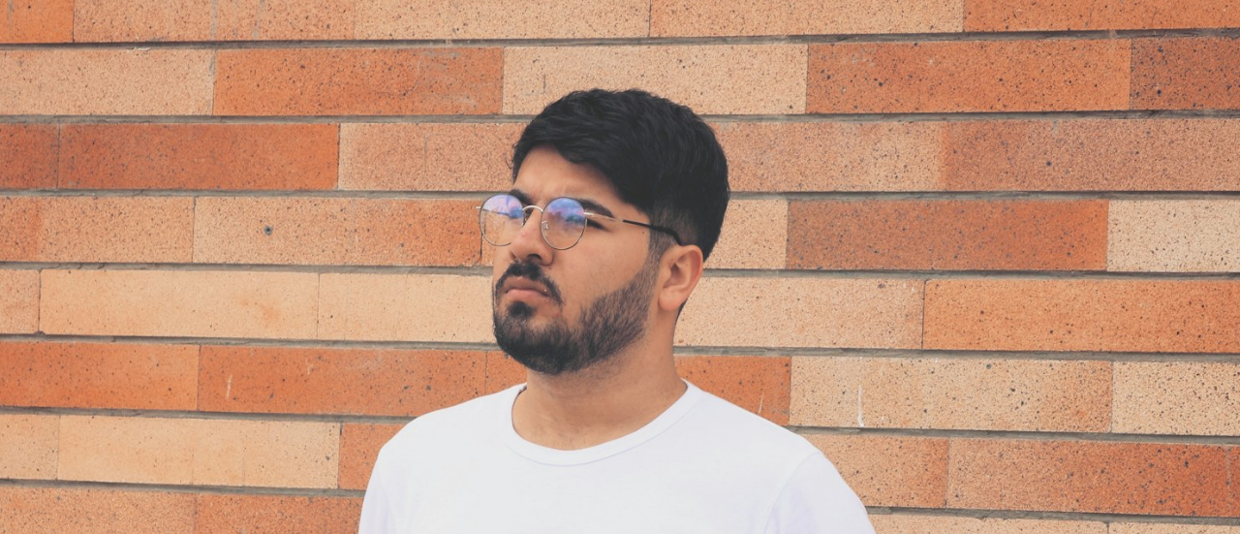
scroll to position [7, 0]
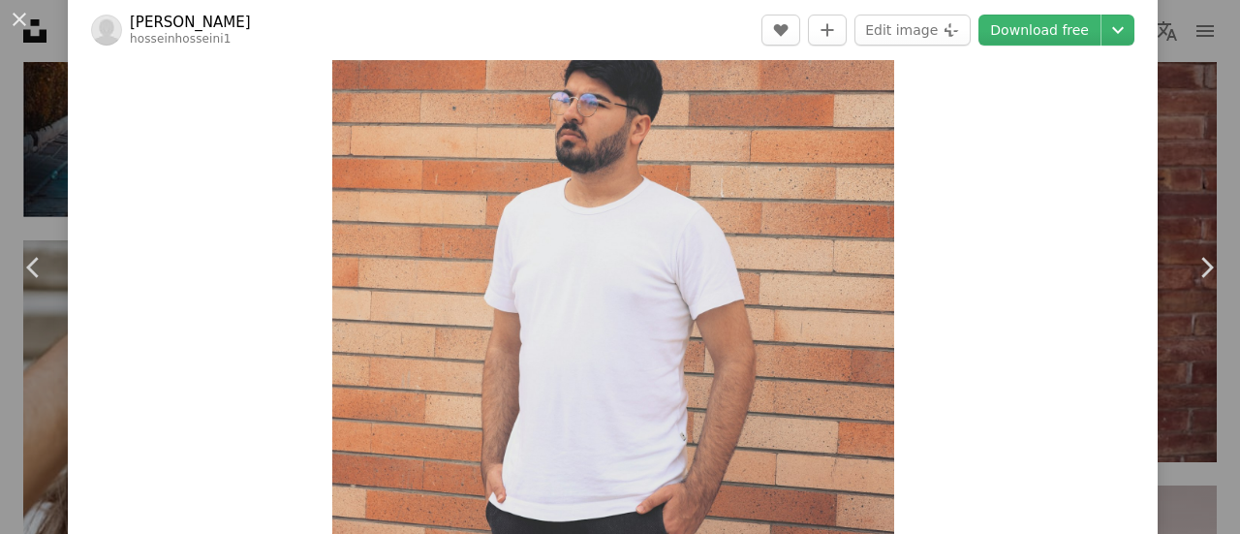
click at [433, 201] on img "Zoom in on this image" at bounding box center [613, 281] width 562 height 562
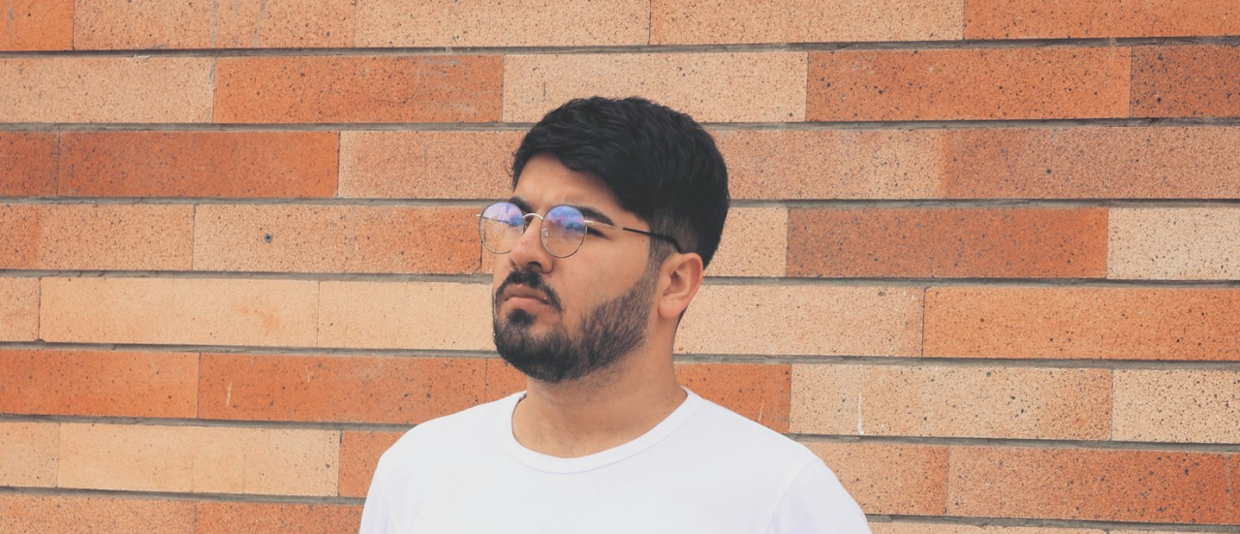
scroll to position [339, 0]
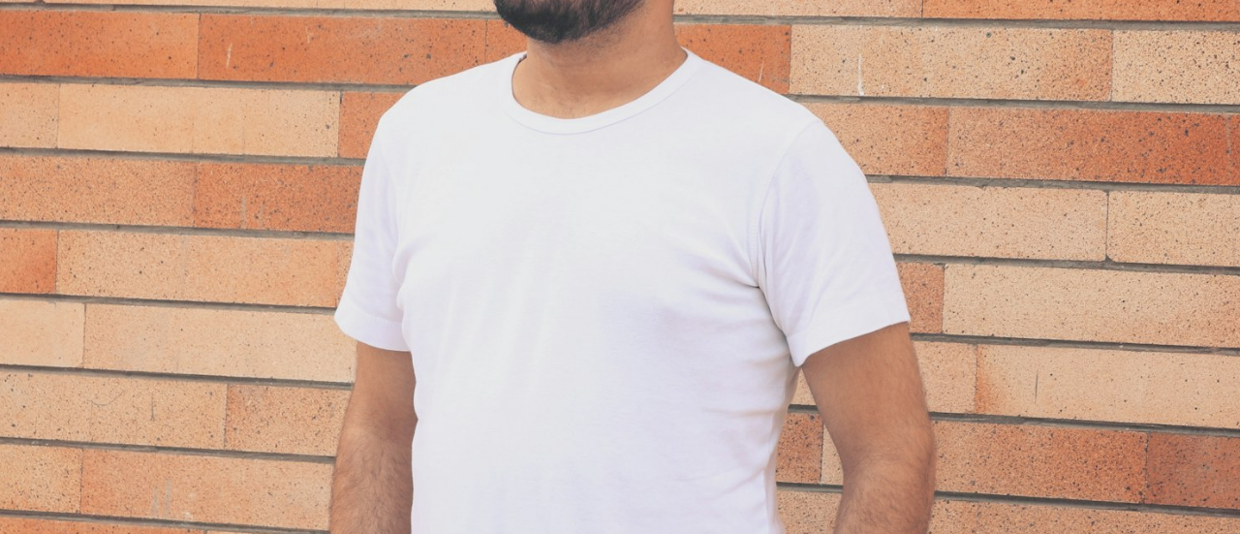
click at [426, 194] on img "Zoom out on this image" at bounding box center [620, 281] width 1242 height 1242
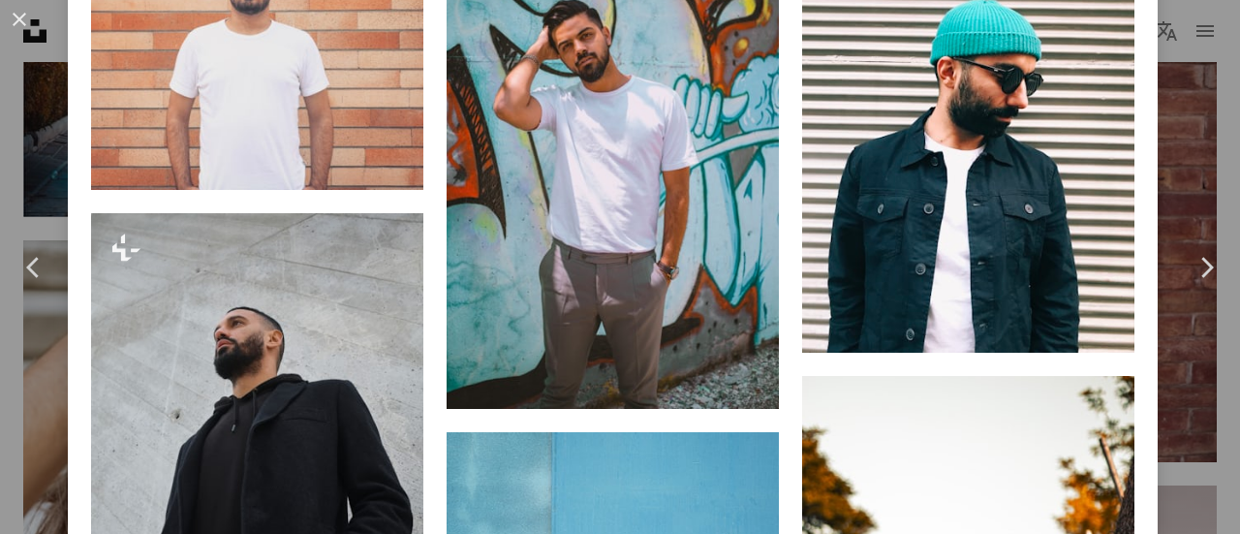
scroll to position [1360, 0]
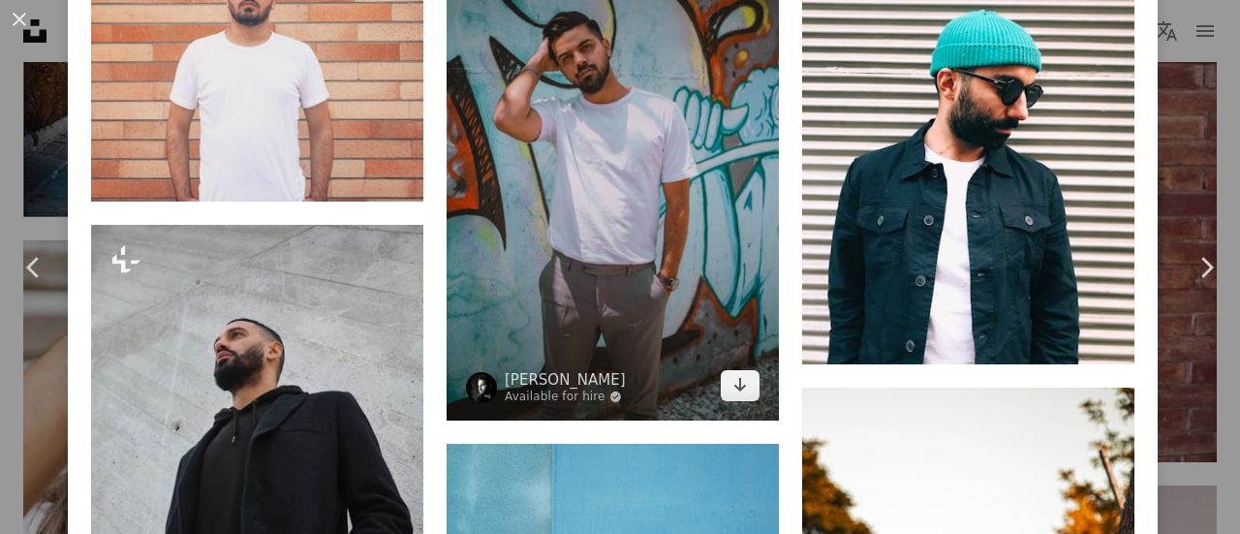
click at [531, 288] on img at bounding box center [613, 171] width 332 height 498
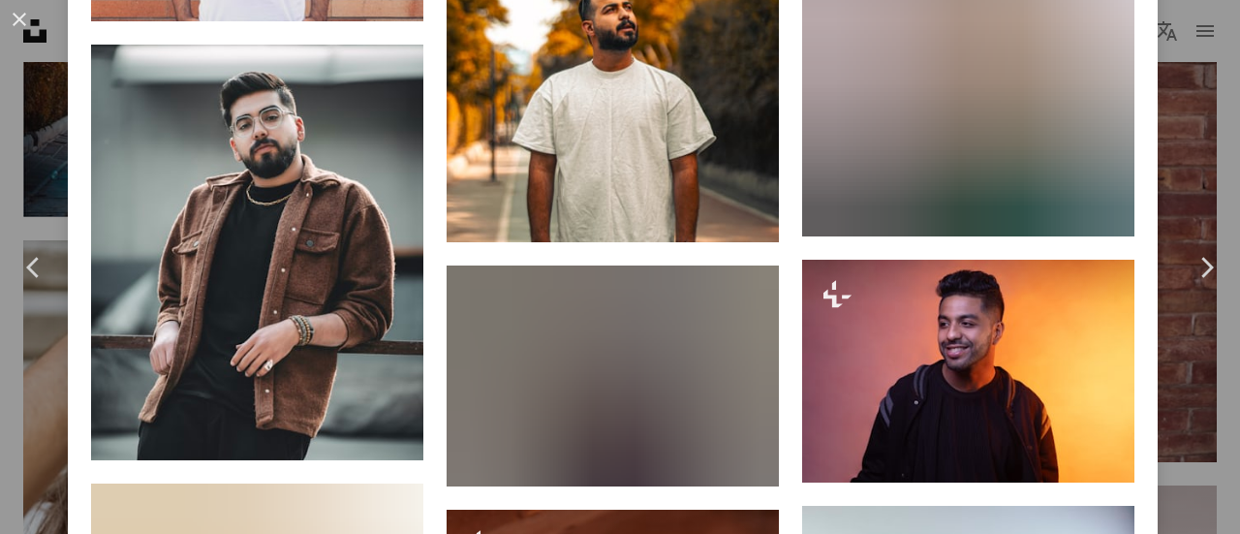
scroll to position [2602, 0]
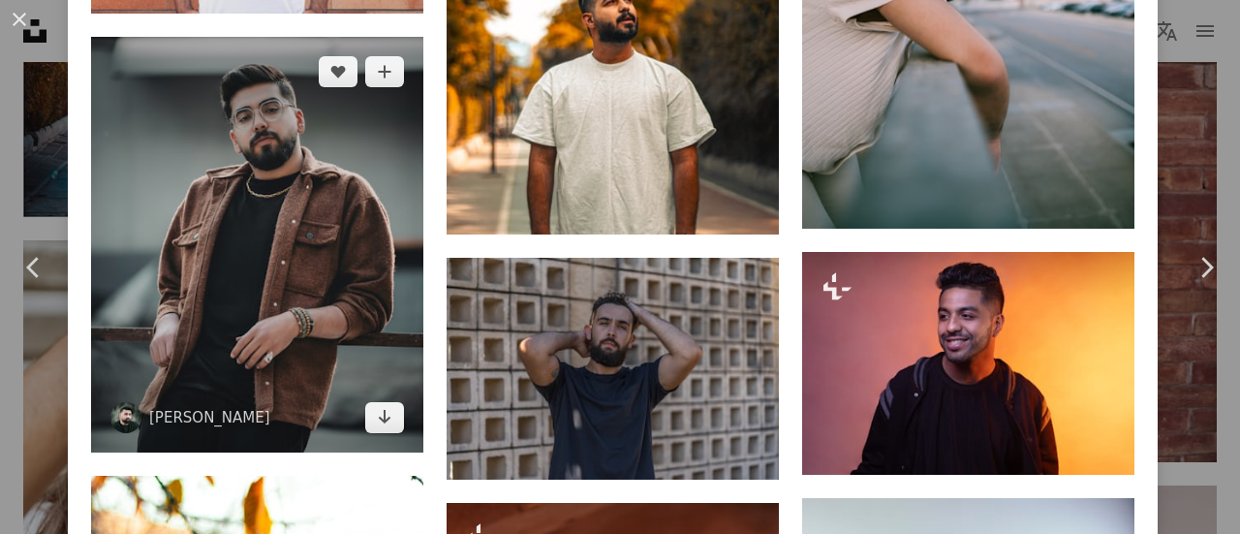
click at [206, 207] on img at bounding box center [257, 245] width 332 height 416
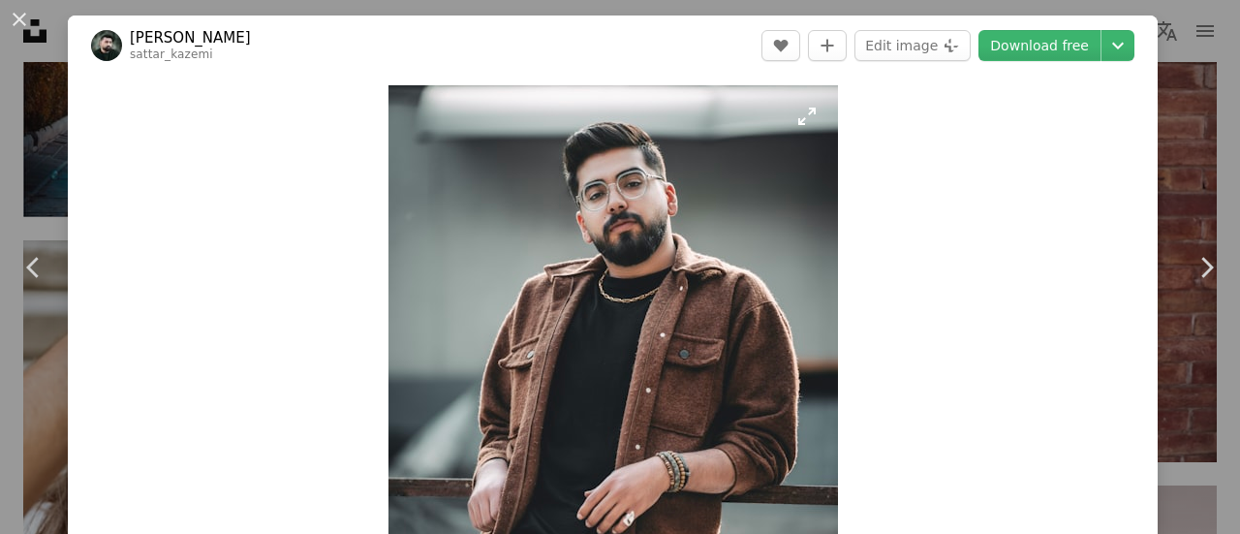
click at [480, 210] on img "Zoom in on this image" at bounding box center [612, 366] width 449 height 562
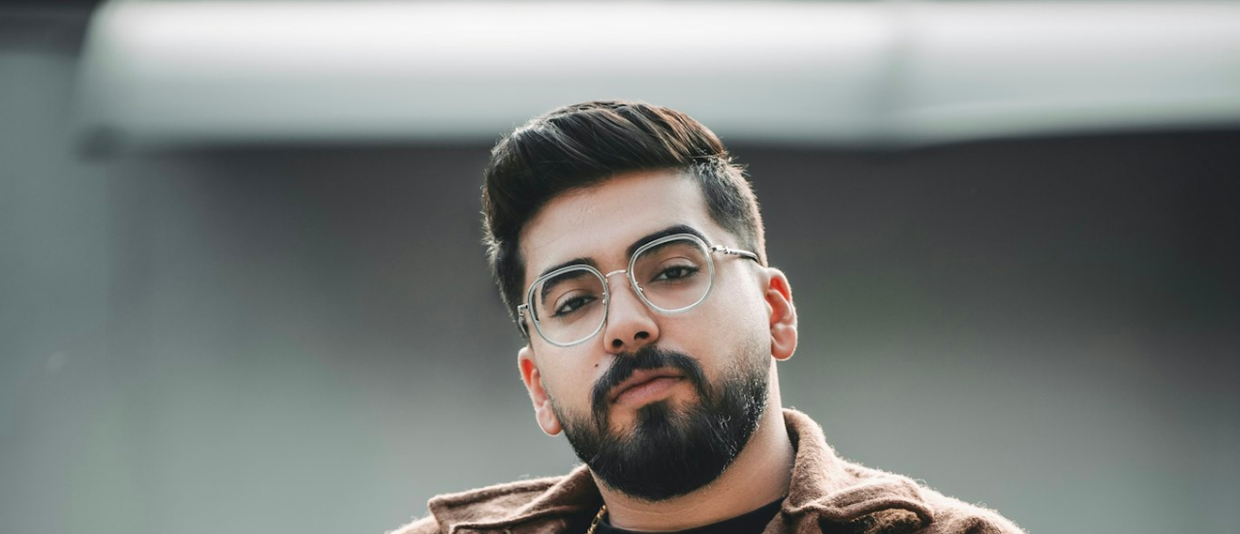
scroll to position [490, 0]
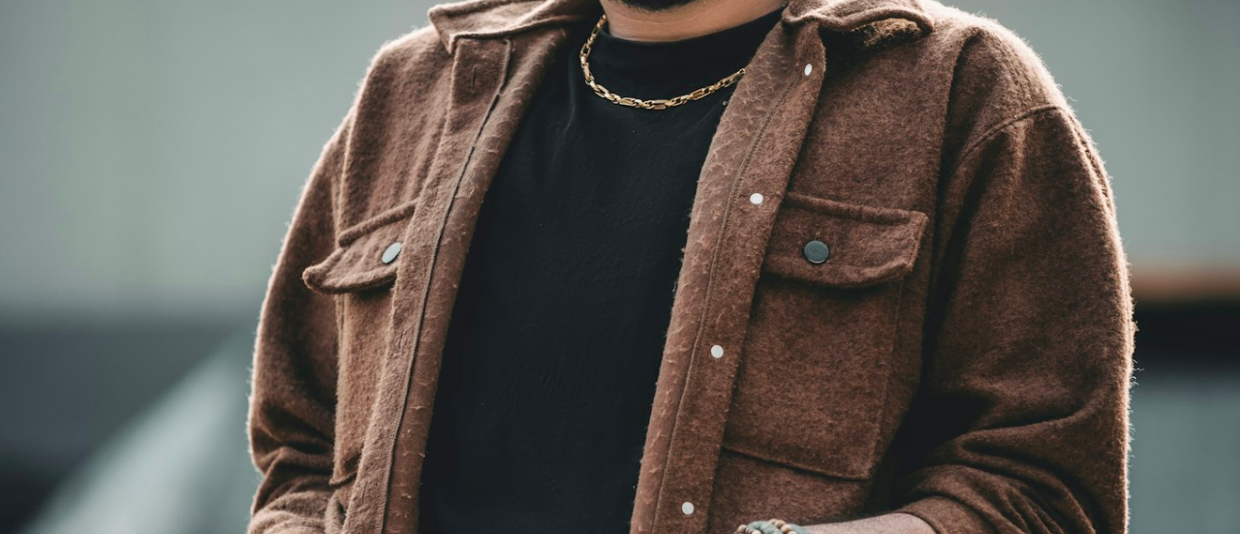
click at [446, 183] on img "Zoom out on this image" at bounding box center [620, 285] width 1242 height 1553
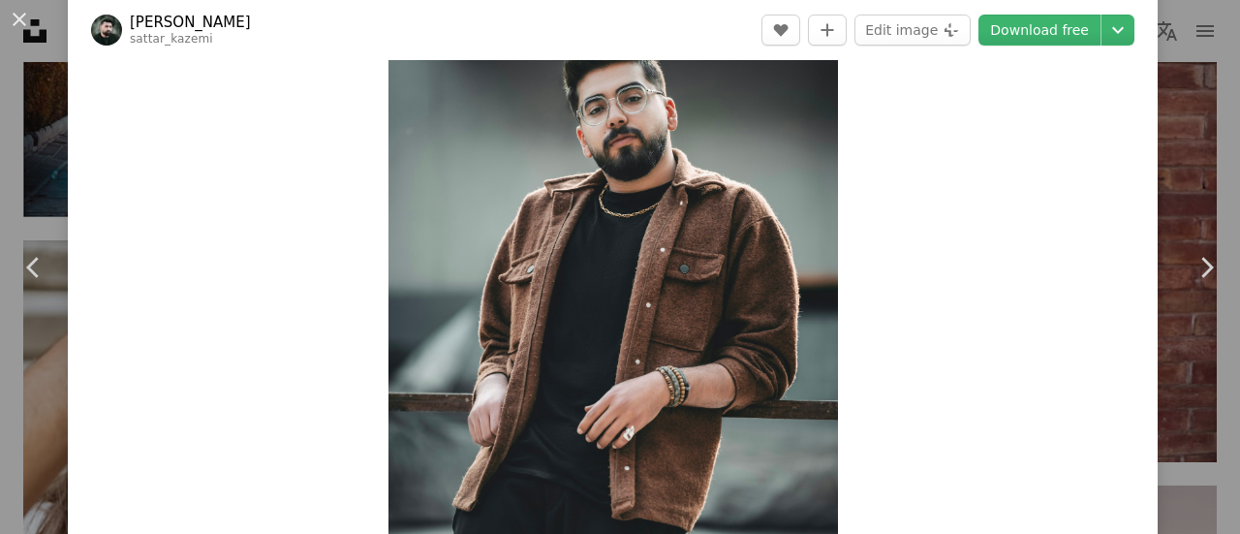
click at [444, 167] on img "Zoom in on this image" at bounding box center [612, 281] width 449 height 562
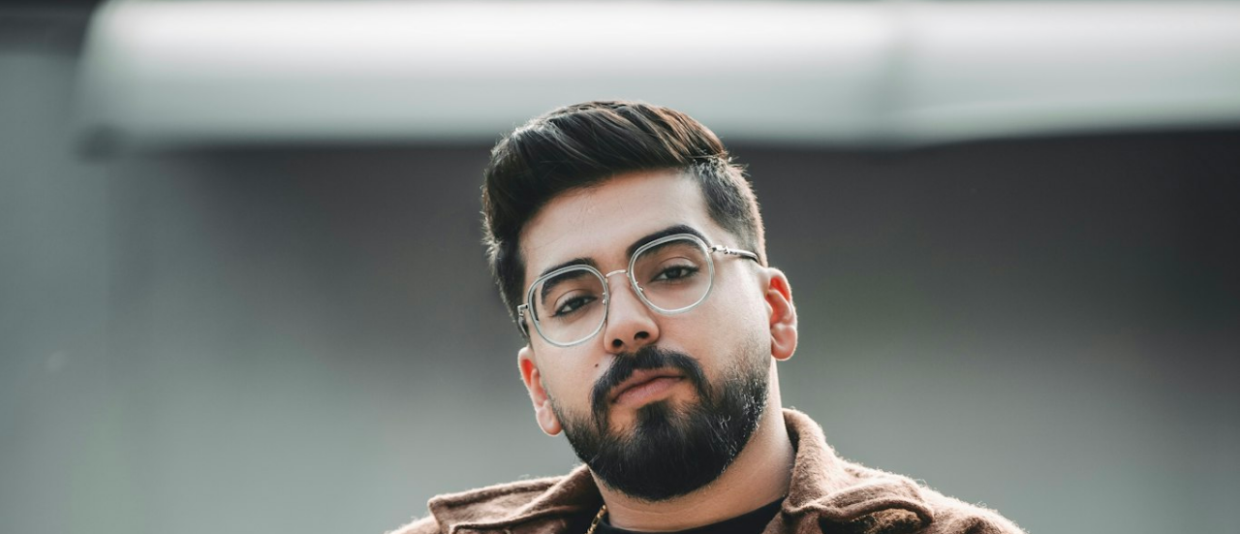
scroll to position [490, 0]
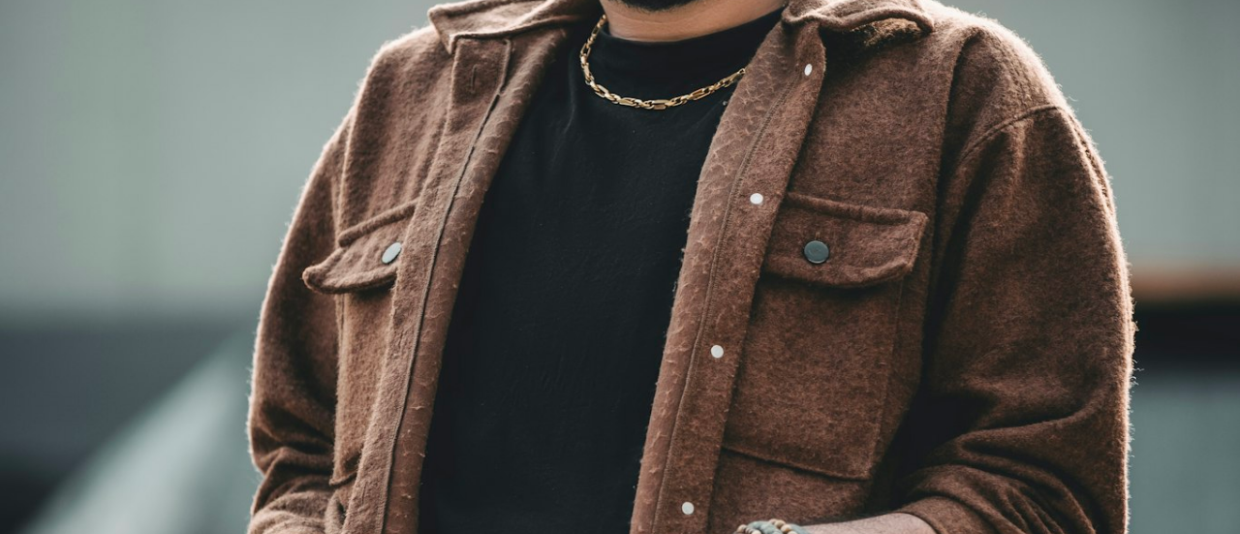
click at [405, 141] on img "Zoom out on this image" at bounding box center [620, 285] width 1242 height 1553
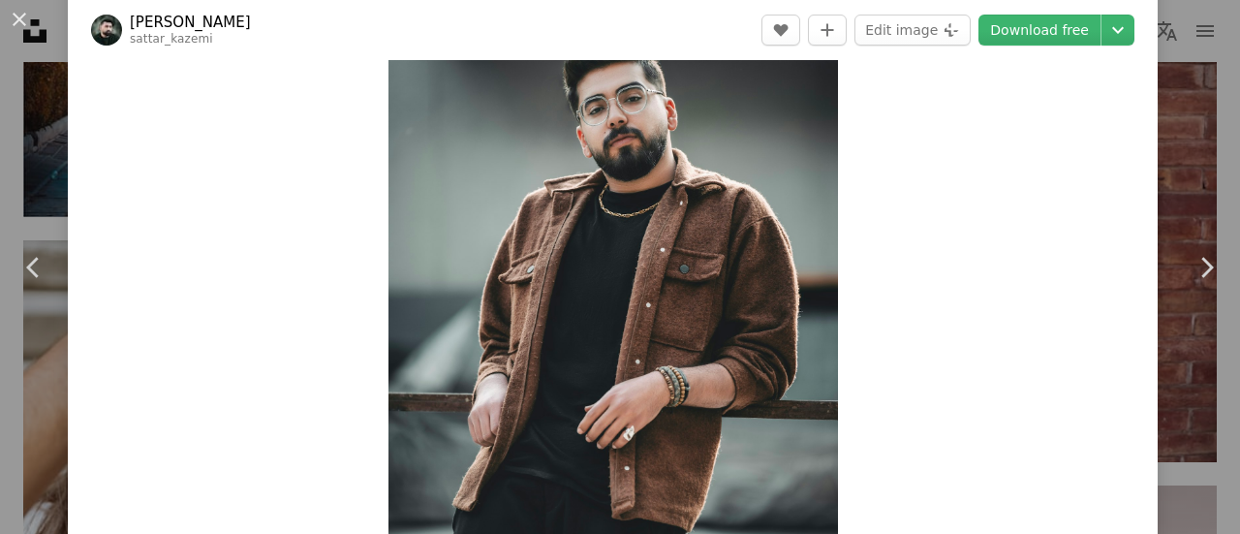
click at [451, 187] on img "Zoom in on this image" at bounding box center [612, 281] width 449 height 562
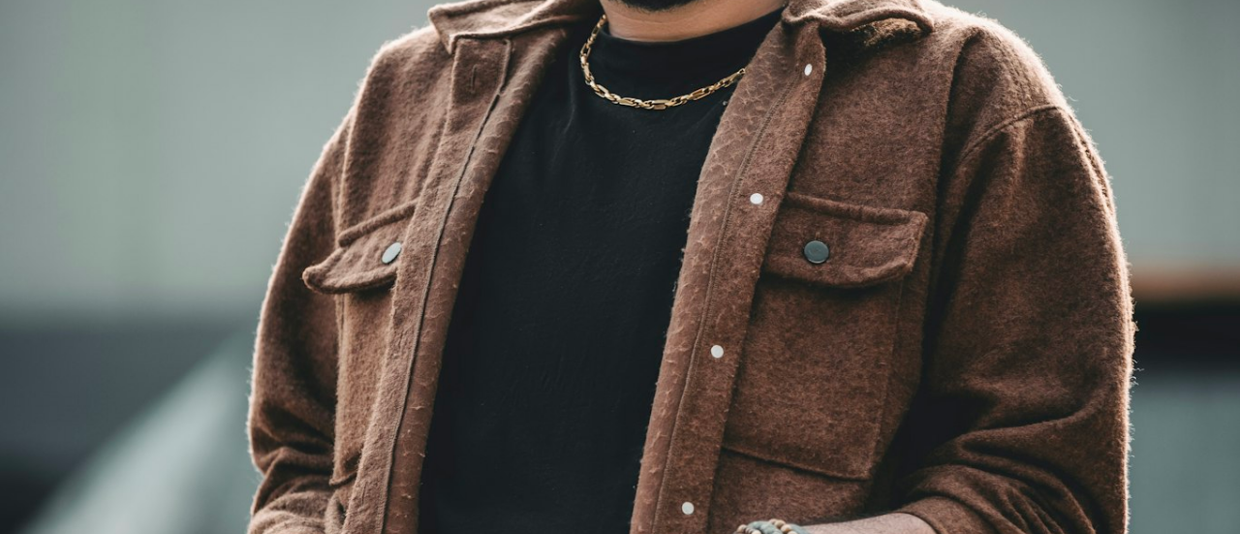
click at [401, 173] on img "Zoom out on this image" at bounding box center [620, 285] width 1242 height 1553
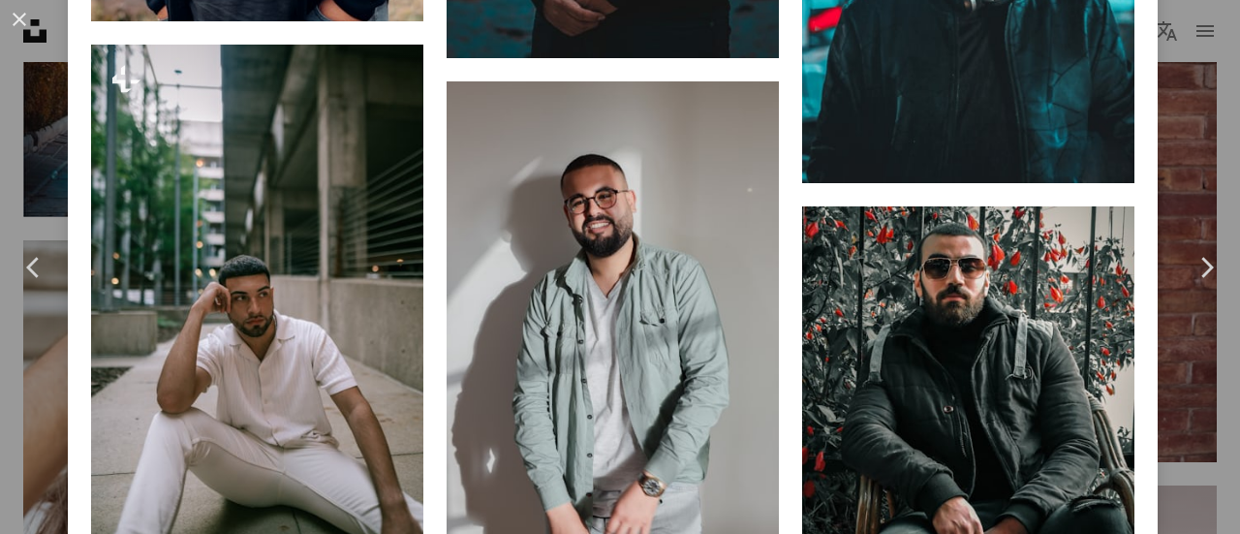
scroll to position [2368, 0]
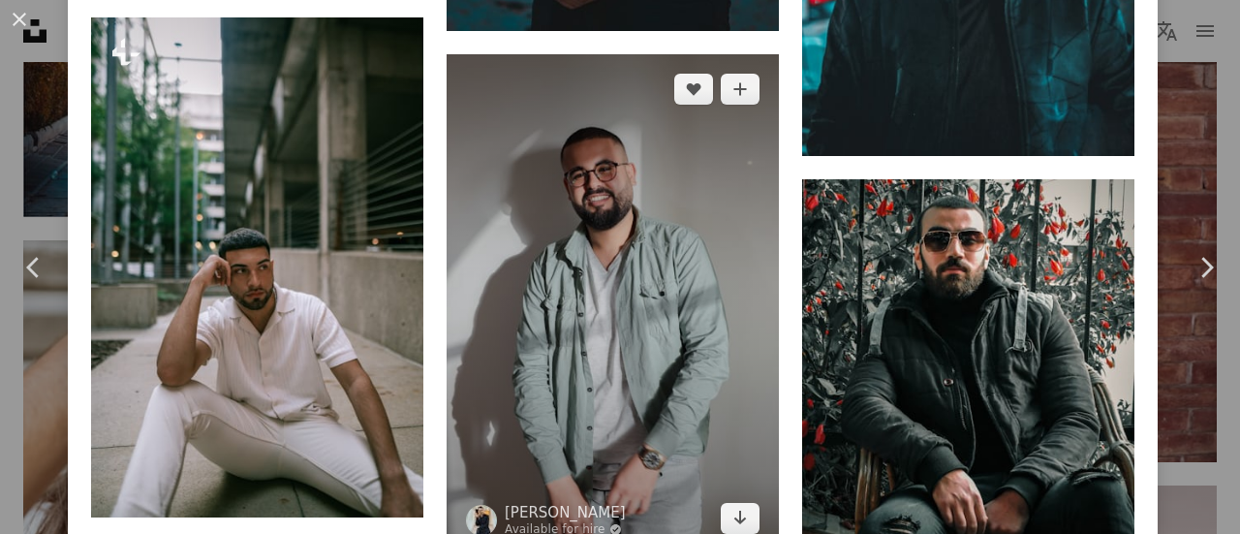
click at [535, 305] on img at bounding box center [613, 303] width 332 height 498
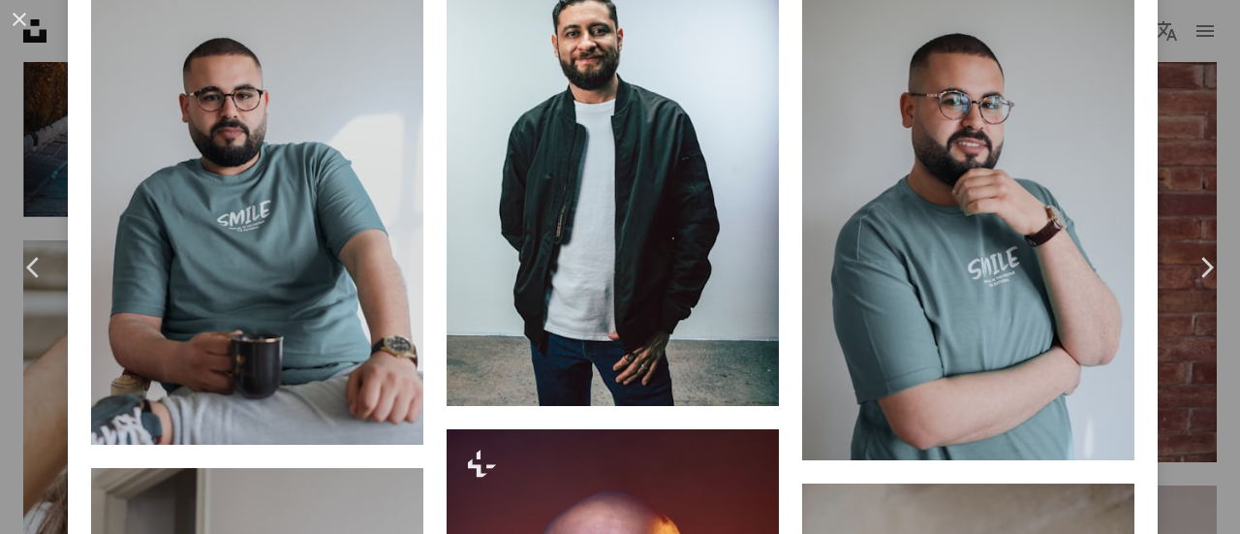
scroll to position [1376, 0]
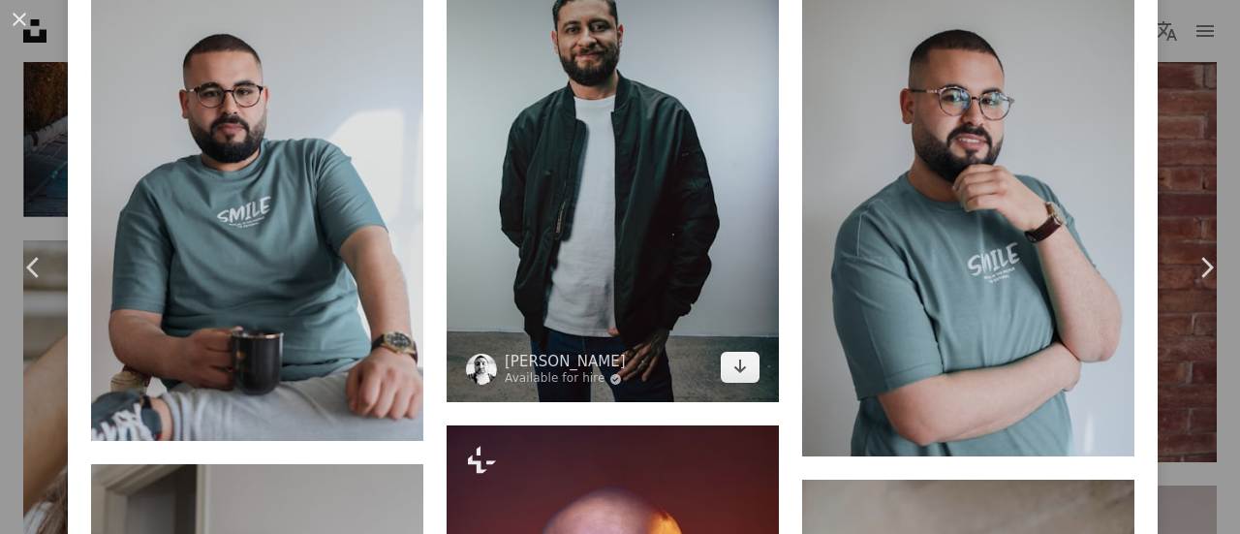
click at [508, 280] on img at bounding box center [613, 172] width 332 height 460
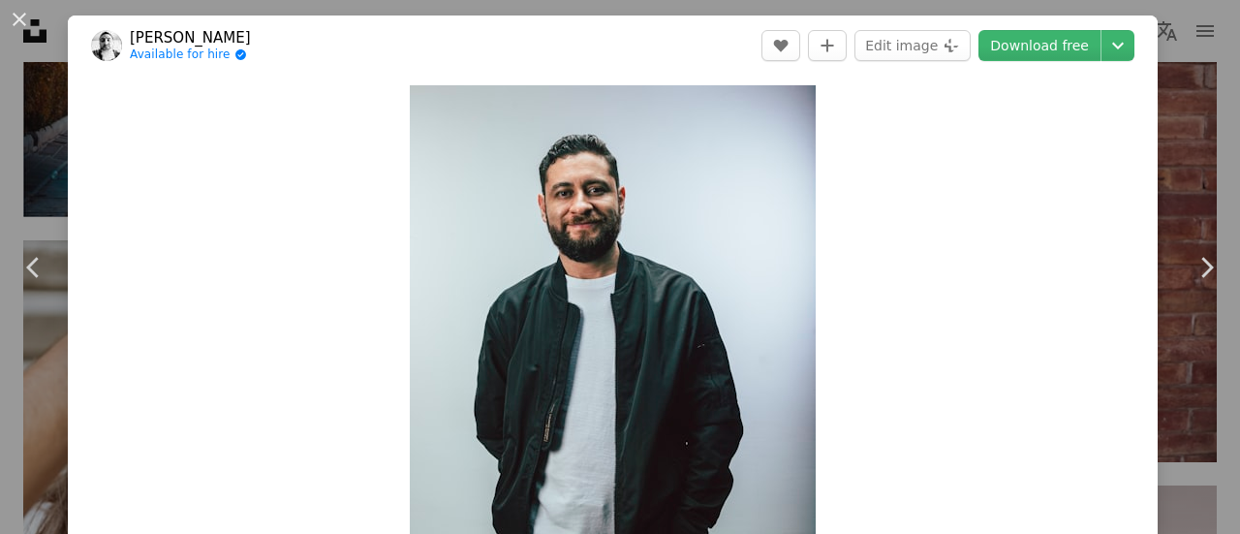
click at [1077, 430] on div "Zoom in" at bounding box center [613, 367] width 1090 height 582
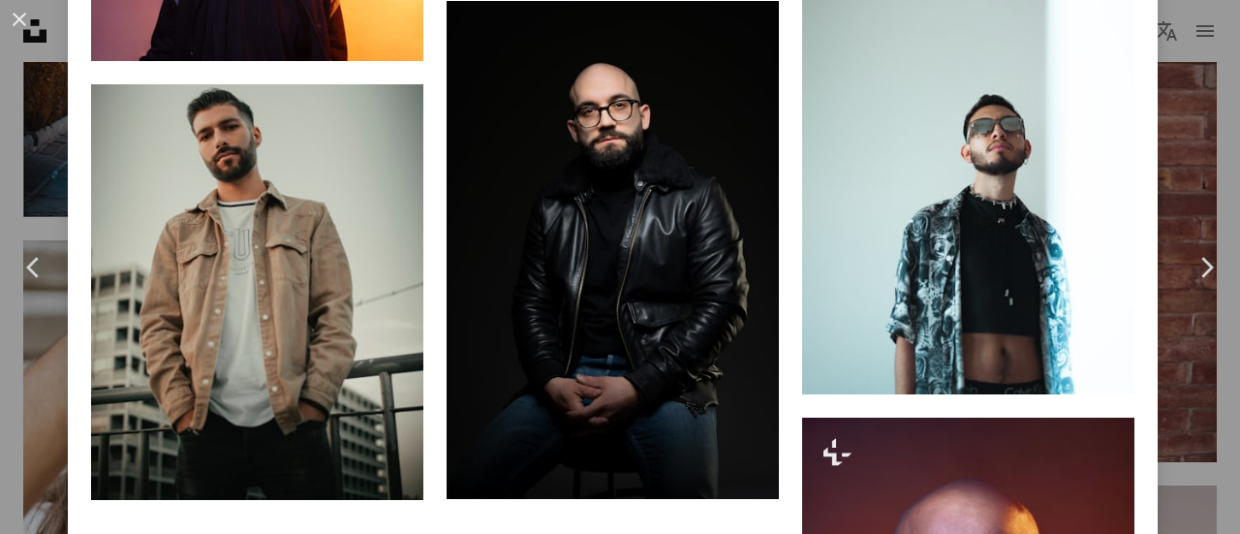
scroll to position [6809, 0]
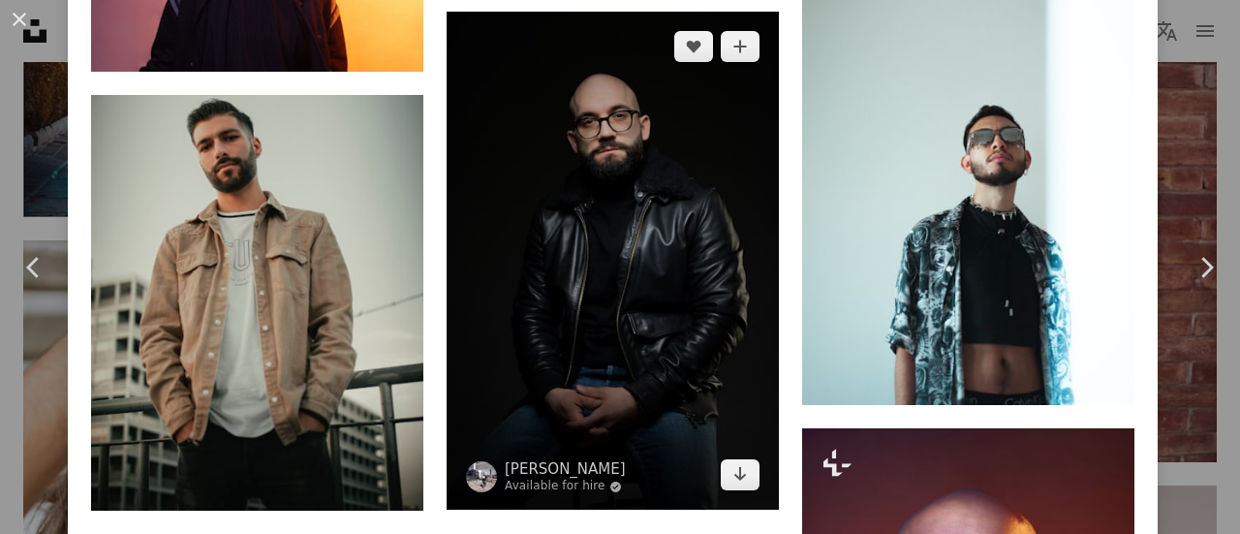
click at [447, 333] on img at bounding box center [613, 261] width 332 height 498
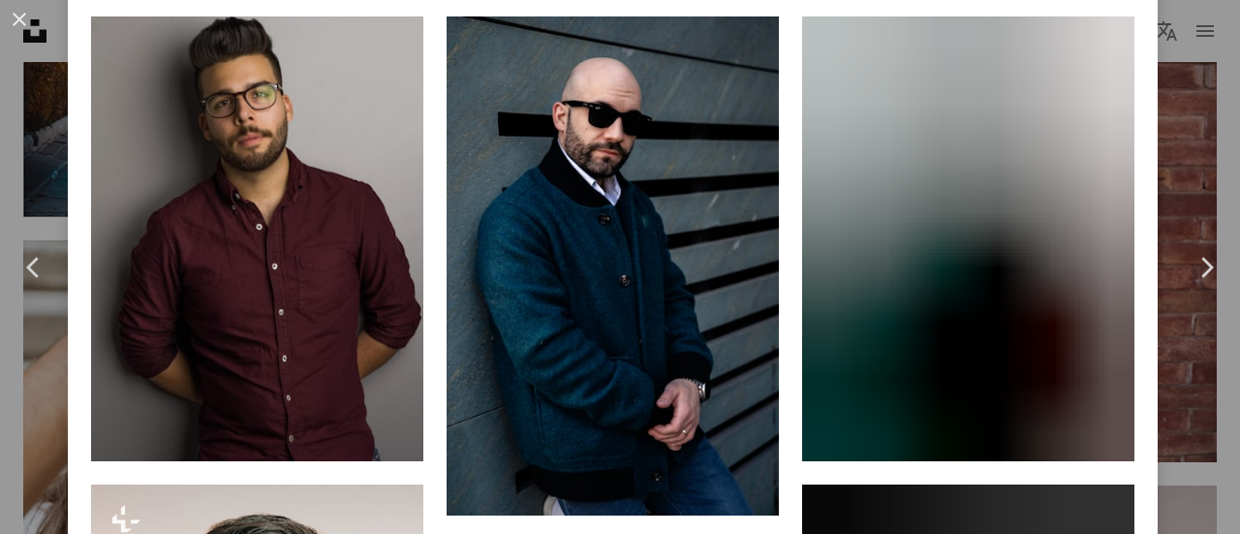
scroll to position [1208, 0]
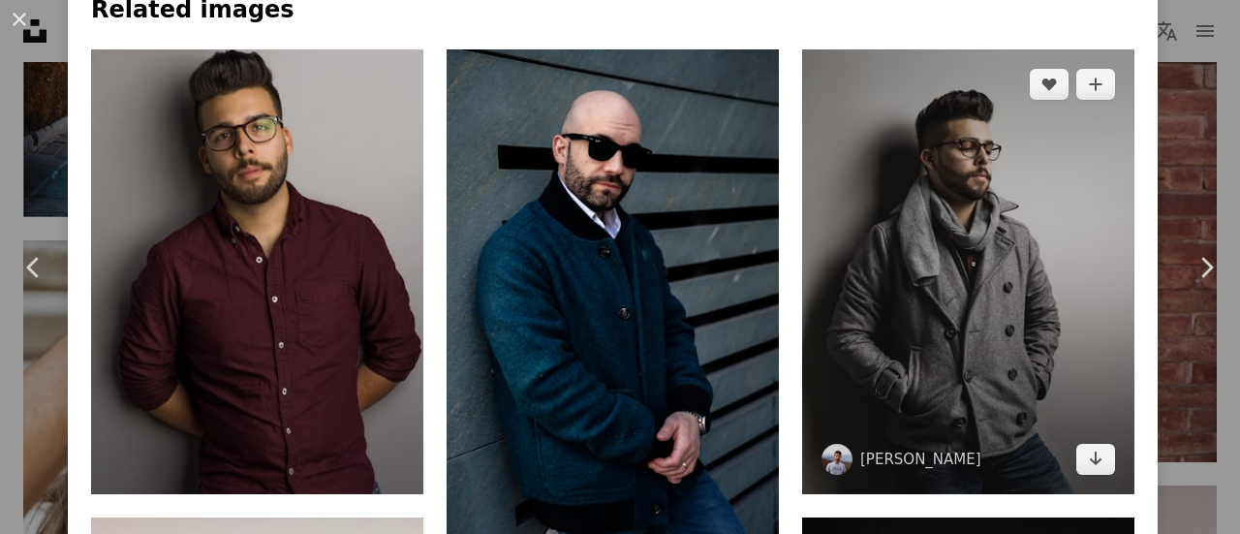
click at [1089, 338] on img at bounding box center [968, 271] width 332 height 445
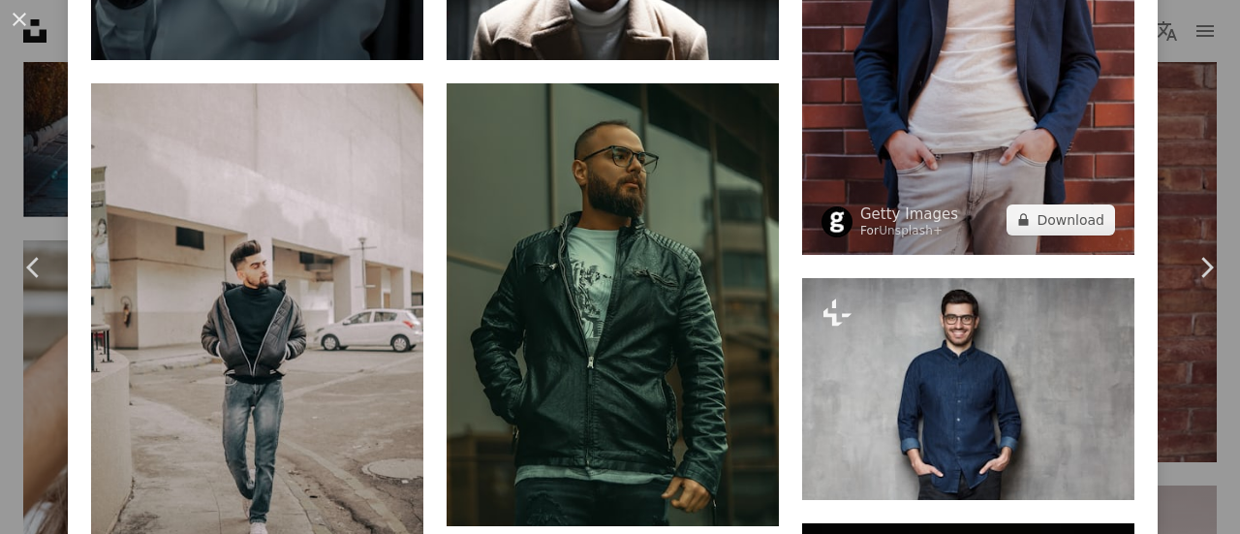
scroll to position [2581, 0]
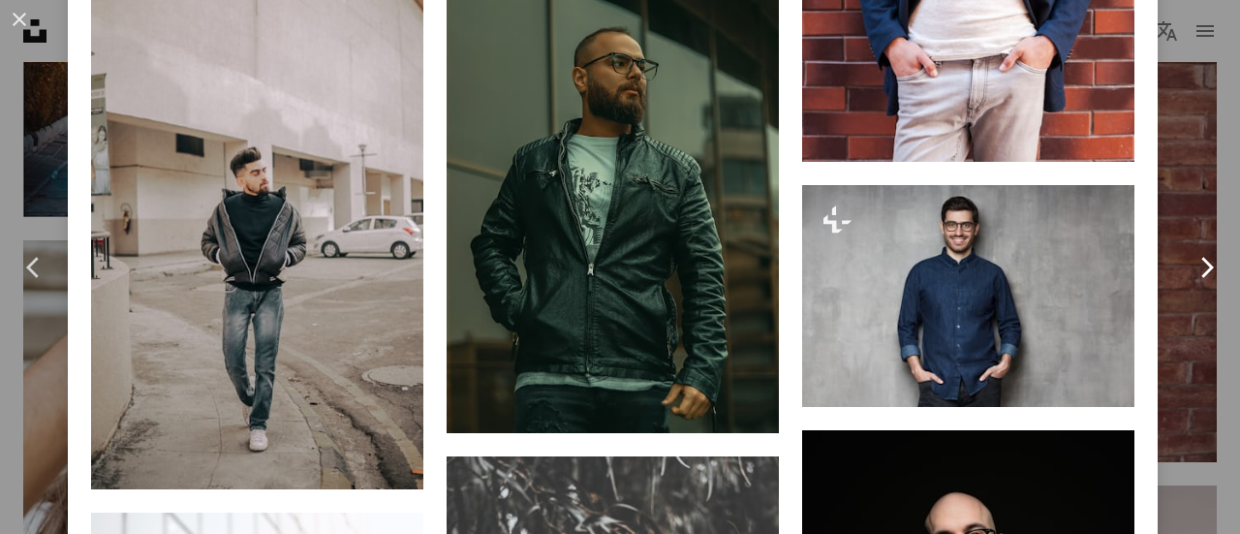
click at [1180, 239] on link "Chevron right" at bounding box center [1206, 267] width 68 height 186
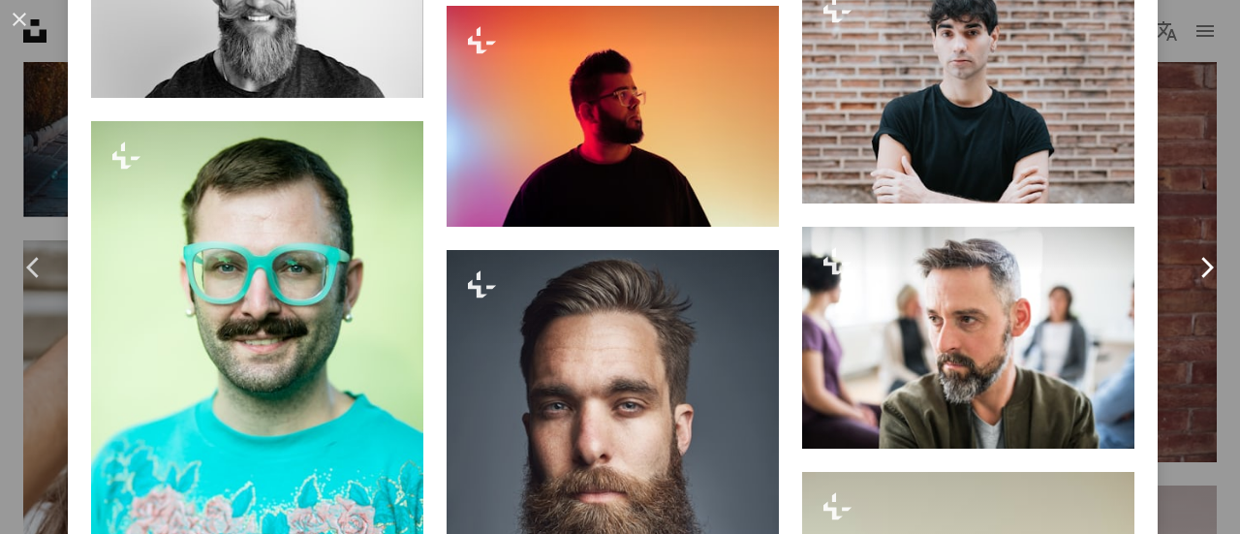
scroll to position [5545, 0]
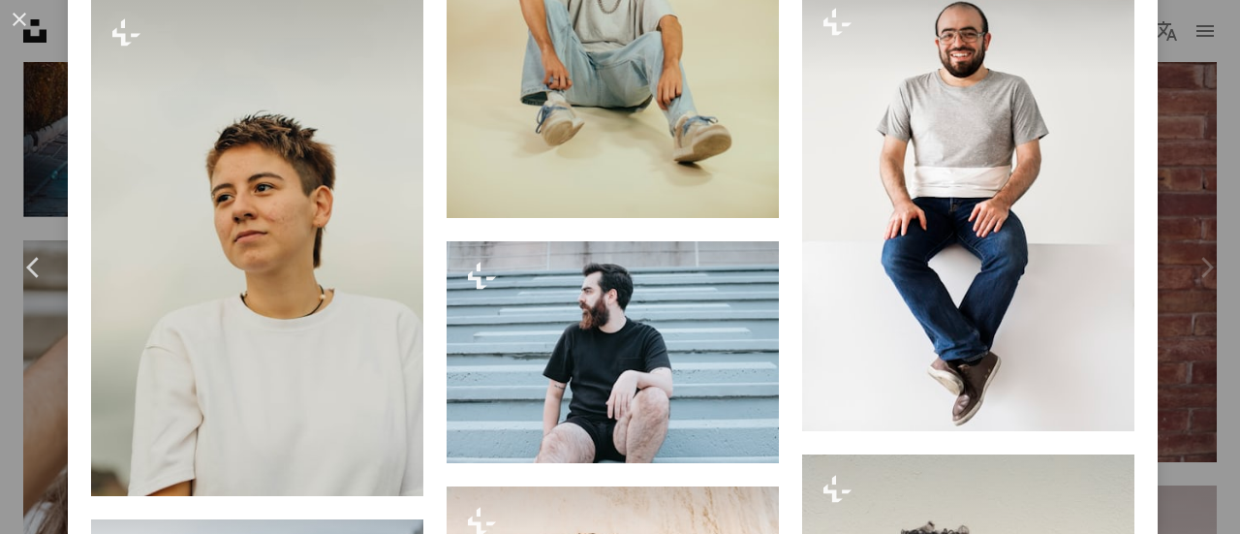
scroll to position [7517, 0]
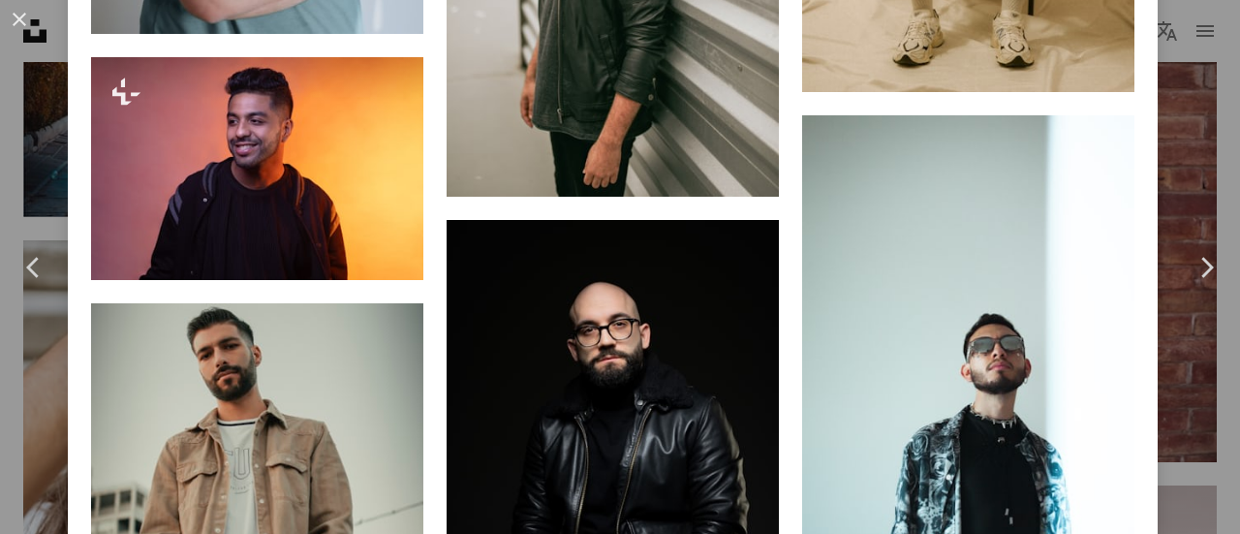
scroll to position [6769, 0]
